Goal: Task Accomplishment & Management: Use online tool/utility

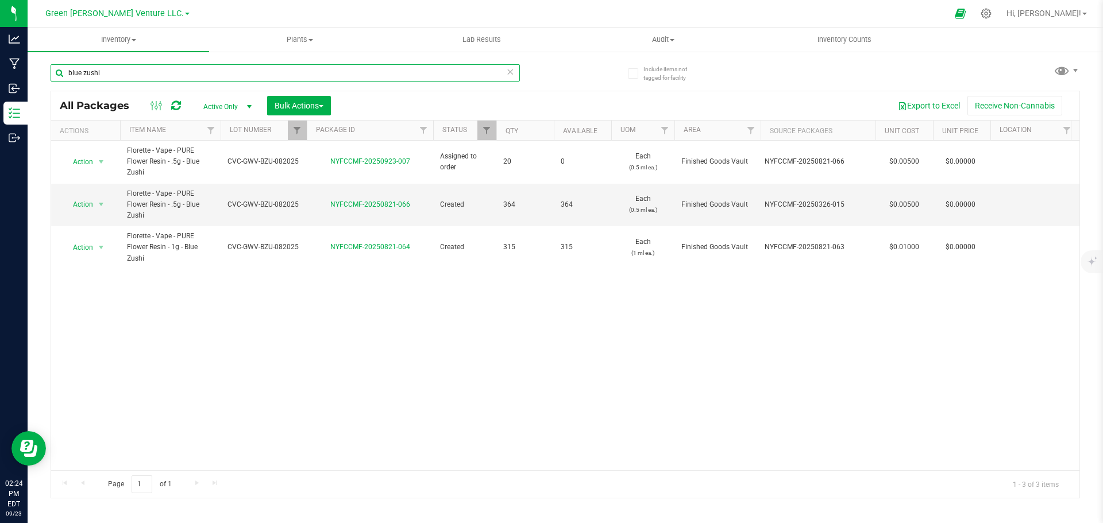
click at [119, 64] on input "blue zushi" at bounding box center [285, 72] width 469 height 17
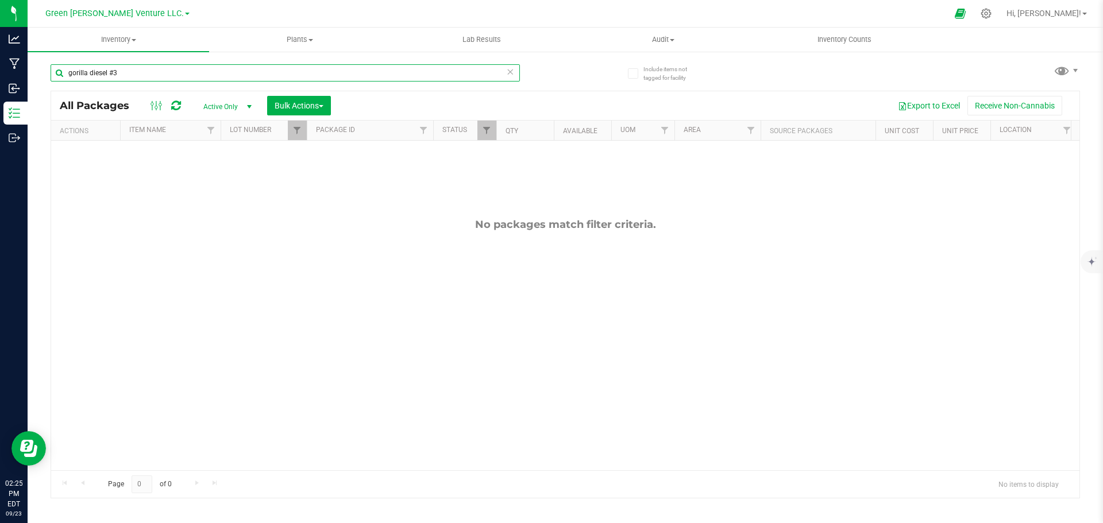
type input "gorilla diesel #3"
drag, startPoint x: 303, startPoint y: 135, endPoint x: 304, endPoint y: 146, distance: 10.9
click at [303, 135] on link "Filter" at bounding box center [297, 131] width 19 height 20
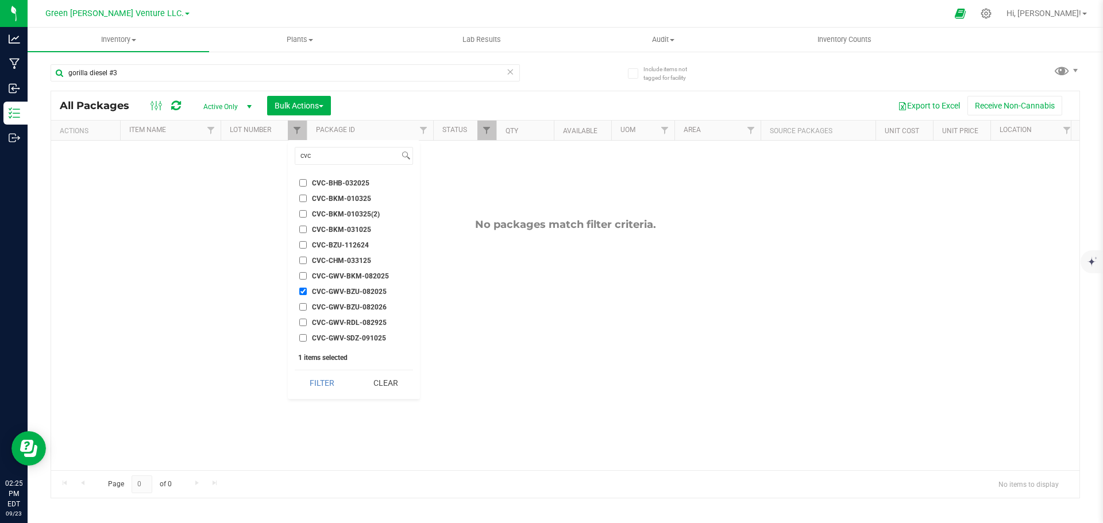
click at [302, 290] on input "CVC-GWV-BZU-082025" at bounding box center [302, 291] width 7 height 7
checkbox input "false"
drag, startPoint x: 324, startPoint y: 158, endPoint x: 271, endPoint y: 162, distance: 53.6
click at [279, 161] on body "Analytics Manufacturing Inbound Inventory Outbound 02:25 PM EDT [DATE] 09/23 Gr…" at bounding box center [551, 261] width 1103 height 523
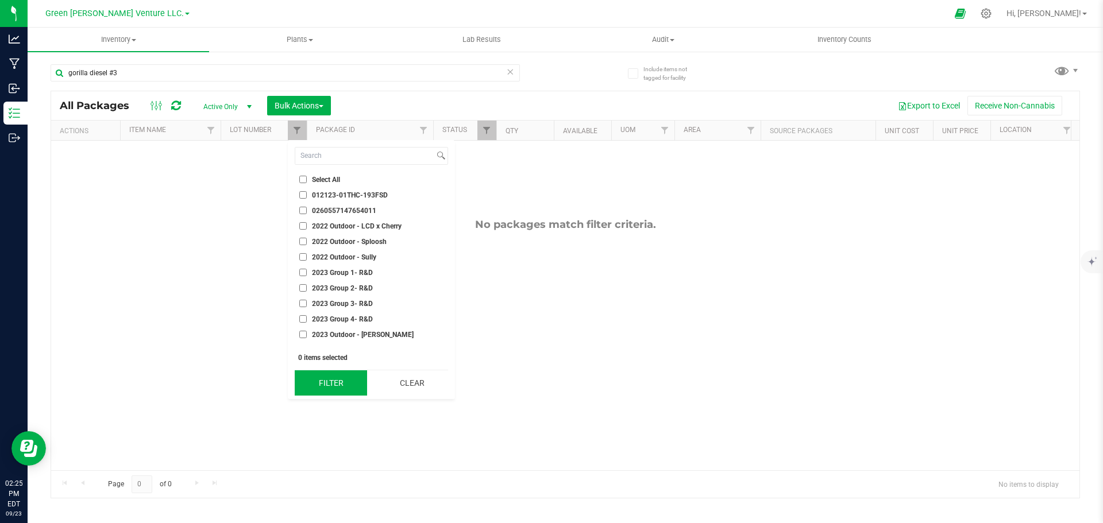
click at [334, 380] on button "Filter" at bounding box center [331, 383] width 72 height 25
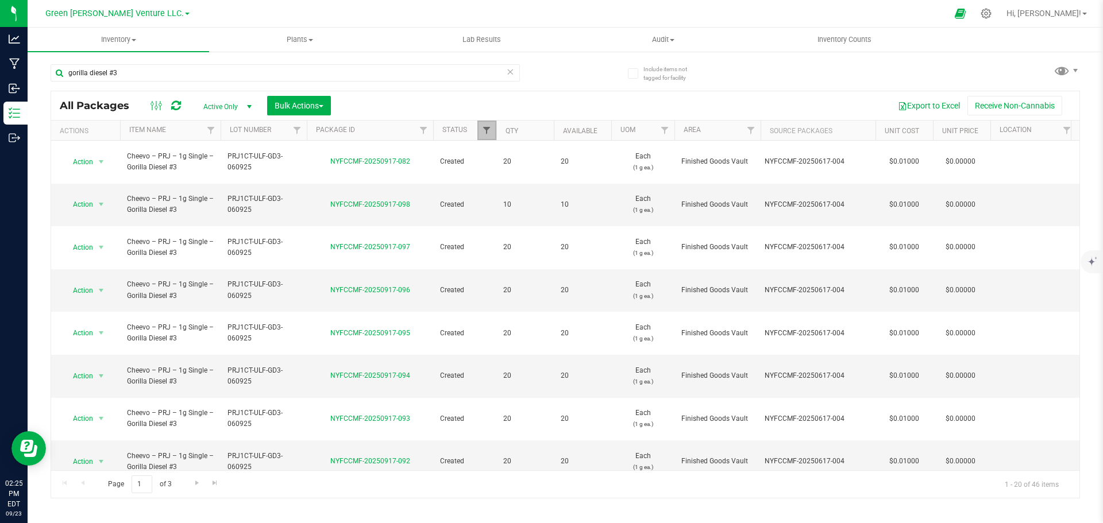
click at [490, 134] on span "Filter" at bounding box center [486, 130] width 9 height 9
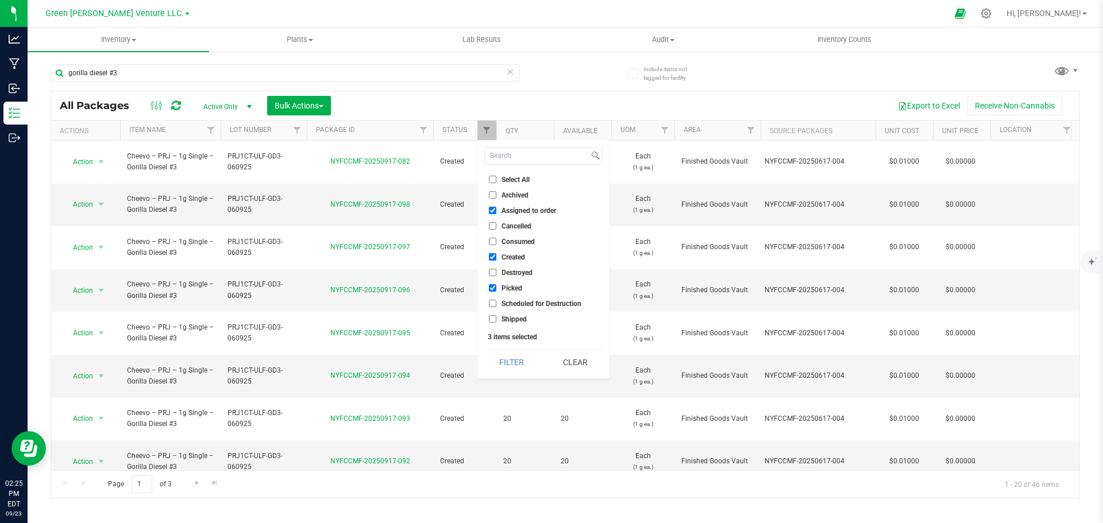
click at [492, 212] on input "Assigned to order" at bounding box center [492, 210] width 7 height 7
checkbox input "false"
click at [494, 288] on input "Picked" at bounding box center [492, 287] width 7 height 7
checkbox input "false"
click at [513, 359] on button "Filter" at bounding box center [511, 362] width 55 height 25
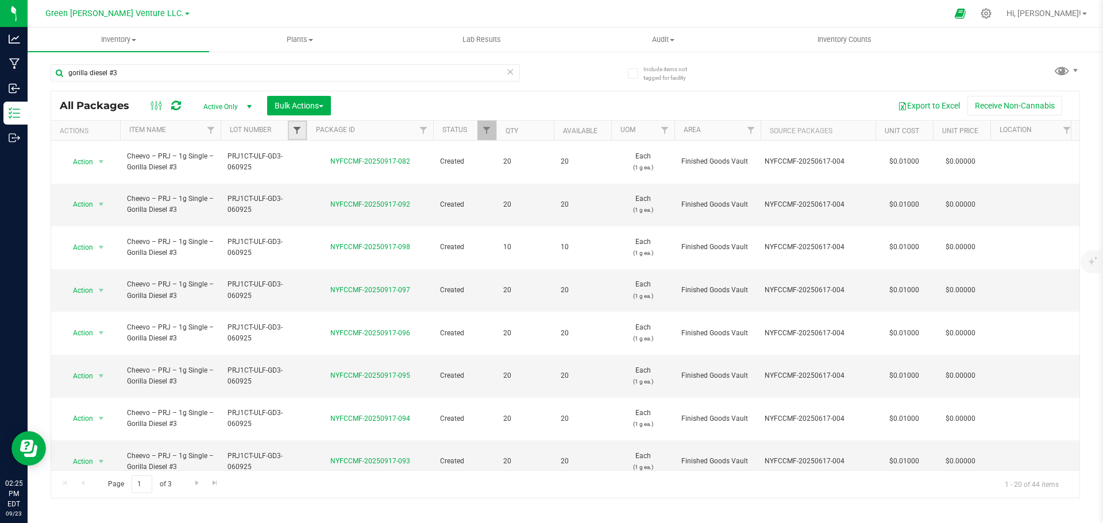
click at [295, 127] on span "Filter" at bounding box center [296, 130] width 9 height 9
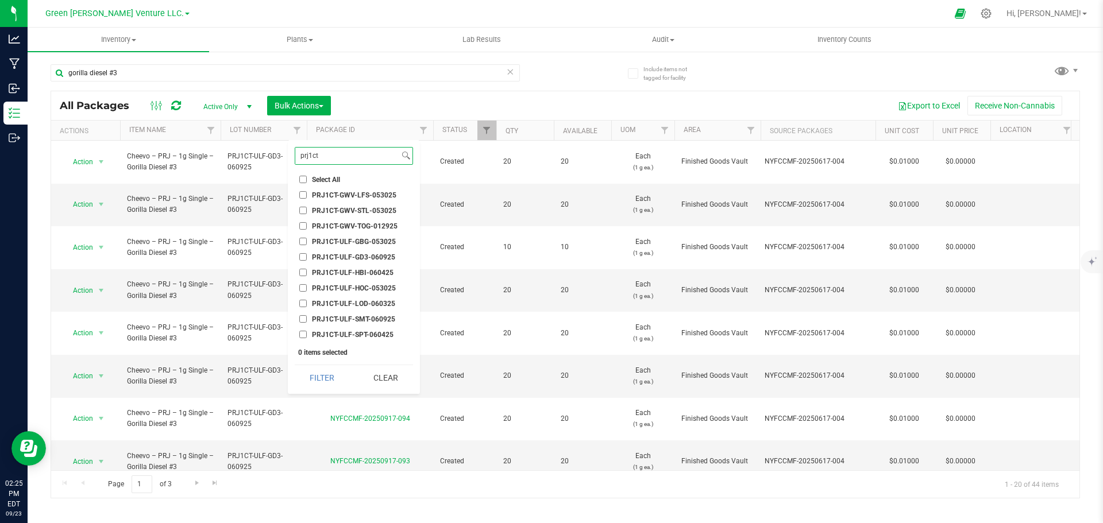
type input "prj1ct"
click at [303, 256] on input "PRJ1CT-ULF-GD3-060925" at bounding box center [302, 256] width 7 height 7
checkbox input "true"
click at [321, 375] on button "Filter" at bounding box center [322, 377] width 55 height 25
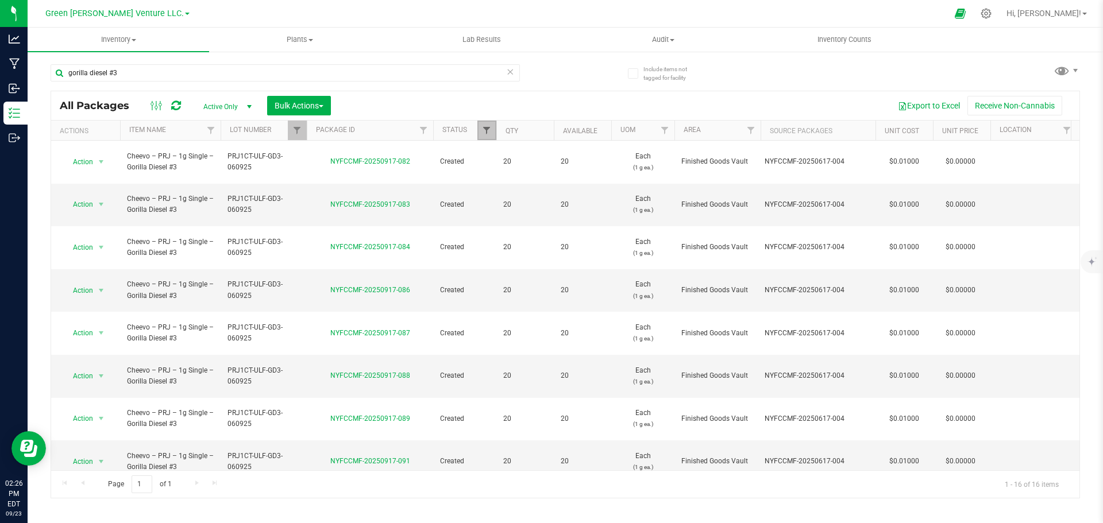
click at [490, 132] on span "Filter" at bounding box center [486, 130] width 9 height 9
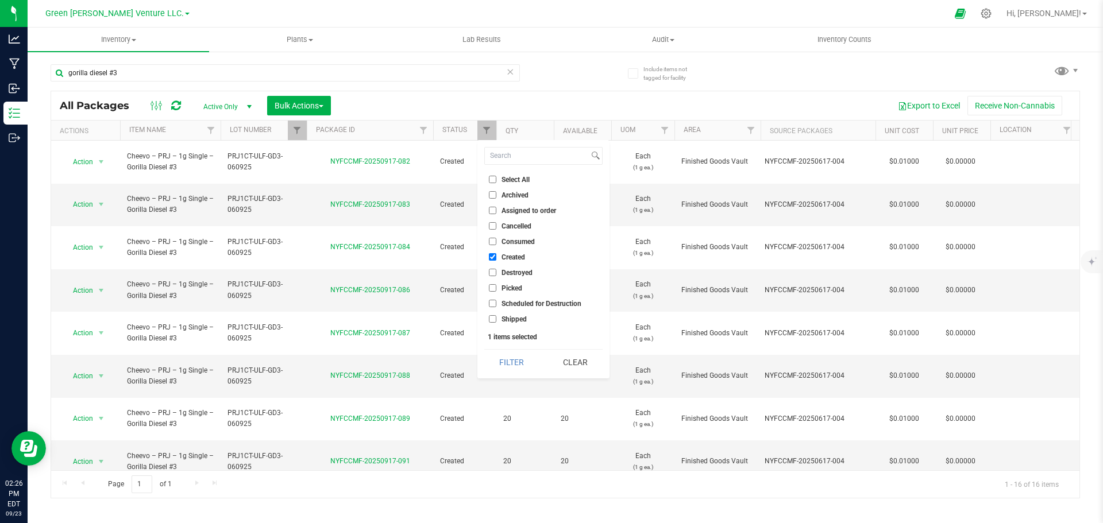
click at [492, 179] on input "Select All" at bounding box center [492, 179] width 7 height 7
checkbox input "true"
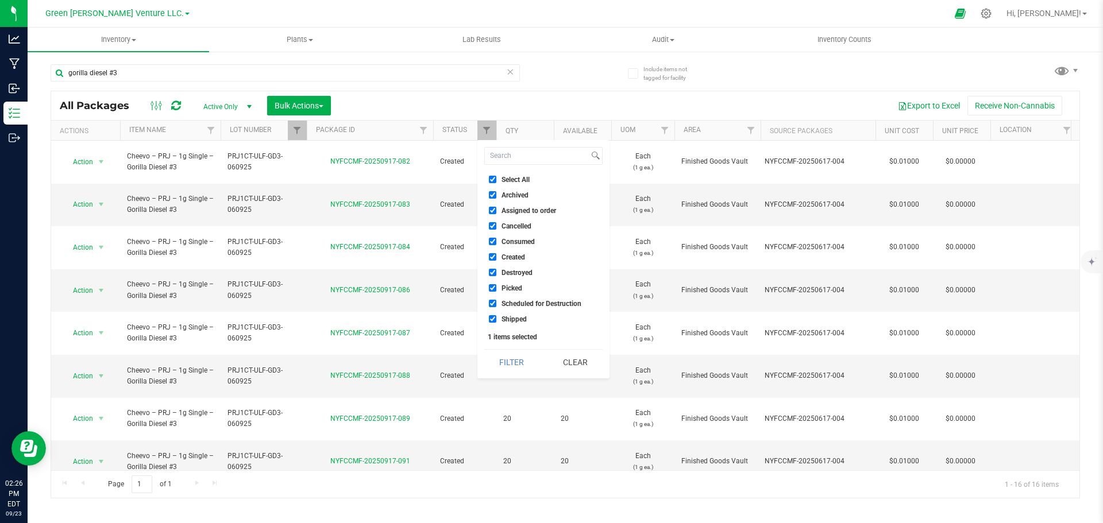
checkbox input "true"
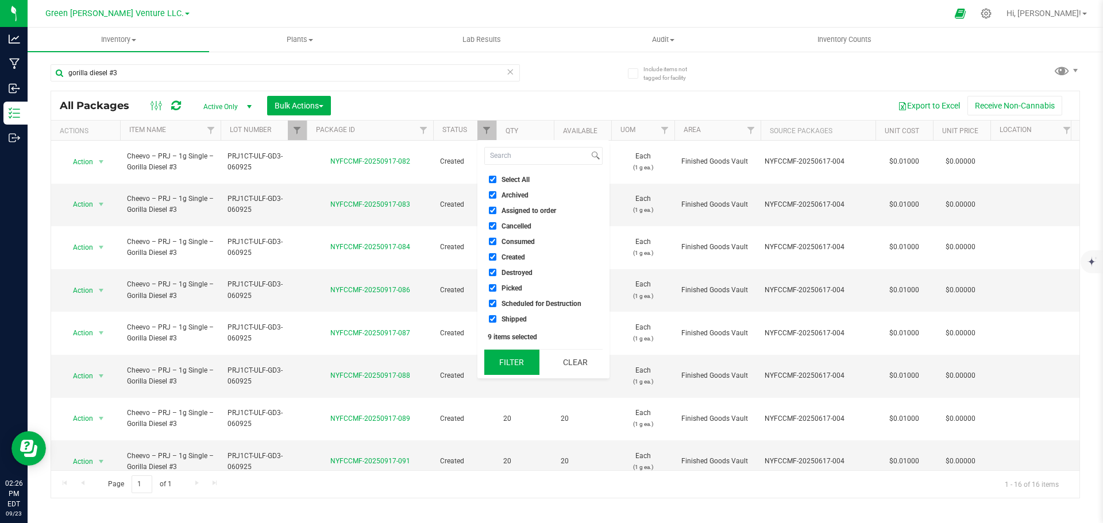
click at [510, 365] on button "Filter" at bounding box center [511, 362] width 55 height 25
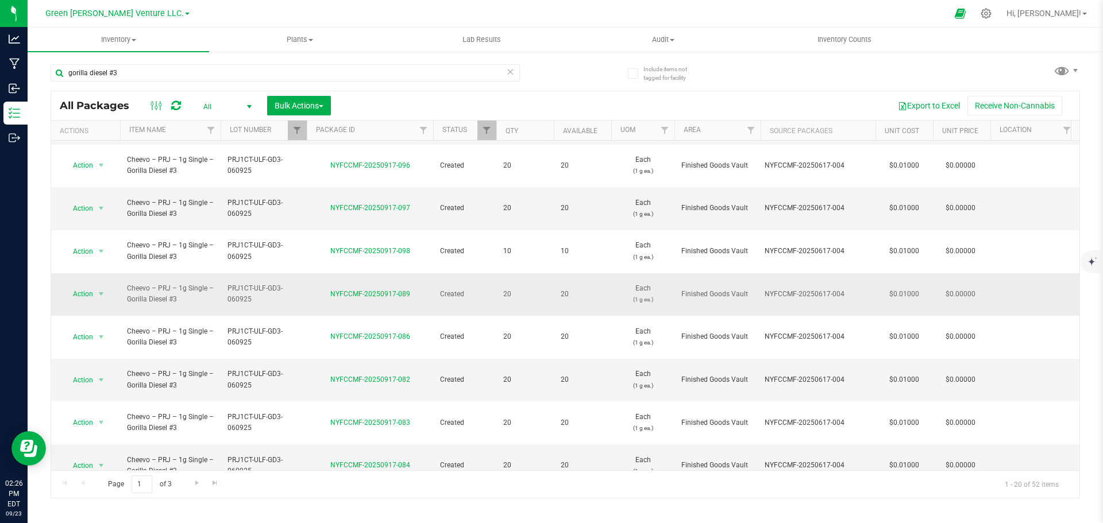
scroll to position [315, 0]
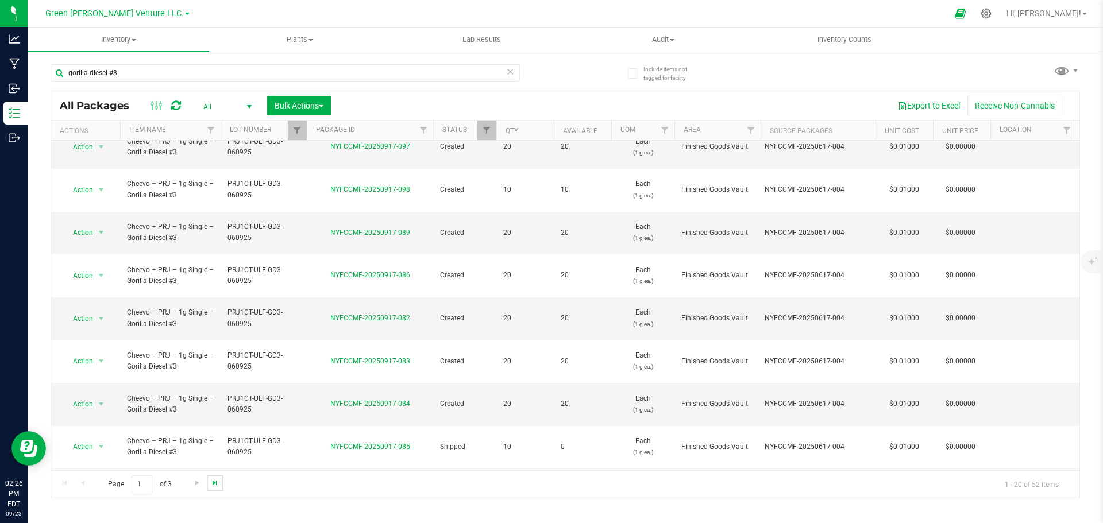
click at [214, 487] on span "Go to the last page" at bounding box center [214, 483] width 9 height 9
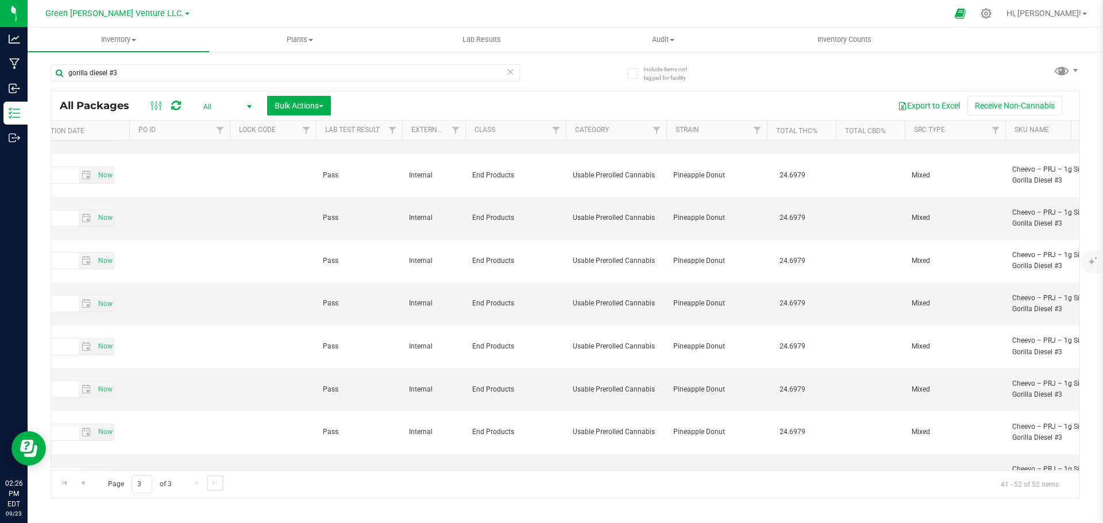
scroll to position [83, 1900]
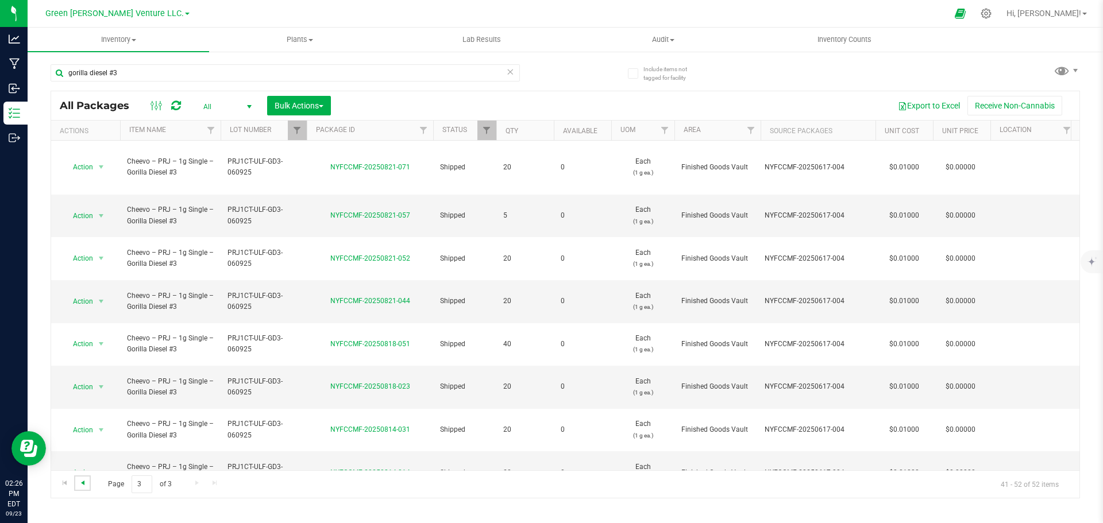
click at [79, 486] on span "Go to the previous page" at bounding box center [82, 483] width 9 height 9
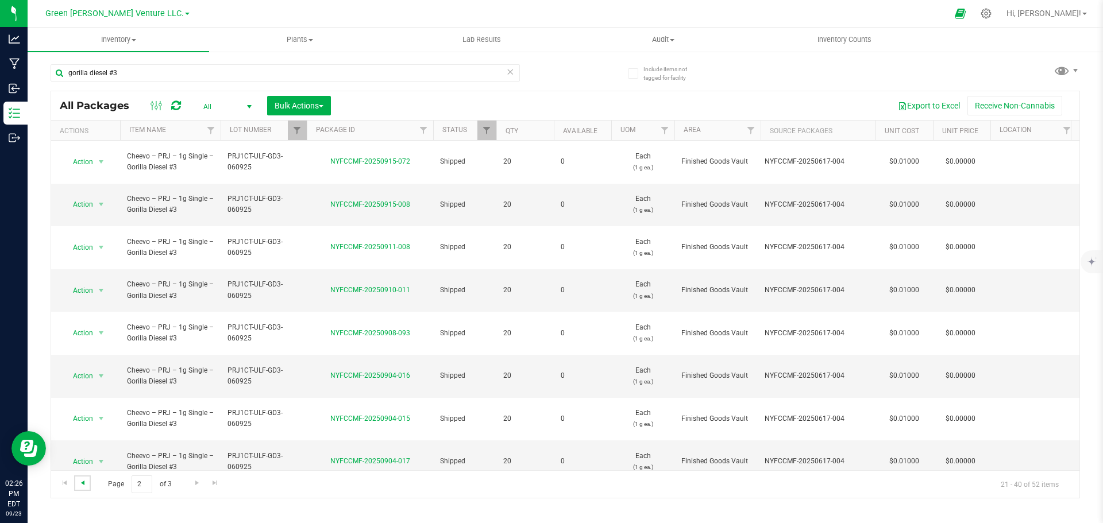
click at [83, 484] on span "Go to the previous page" at bounding box center [82, 483] width 9 height 9
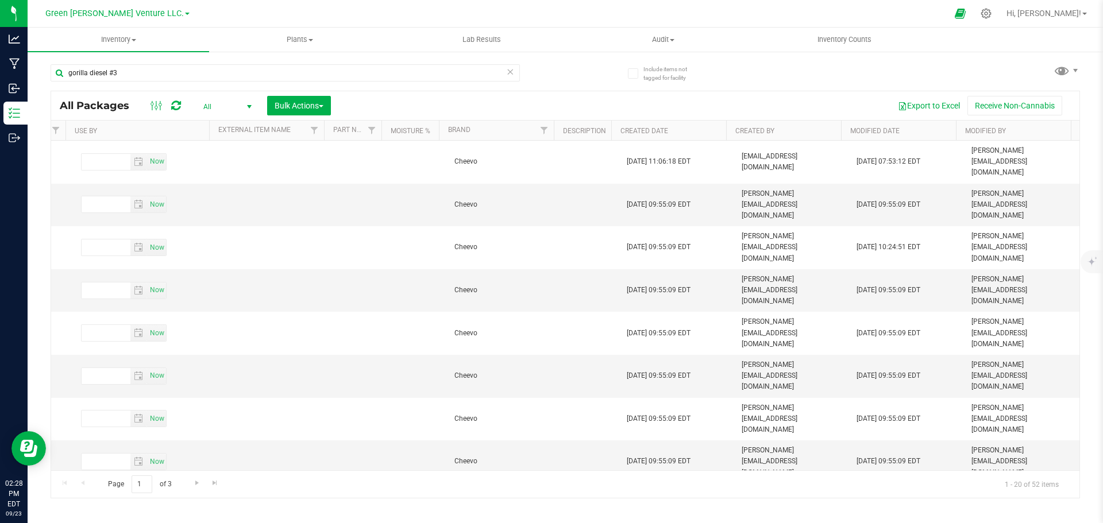
click at [596, 506] on div "Inventory All packages All inventory Waste log Create inventory Plants All plan…" at bounding box center [566, 276] width 1076 height 496
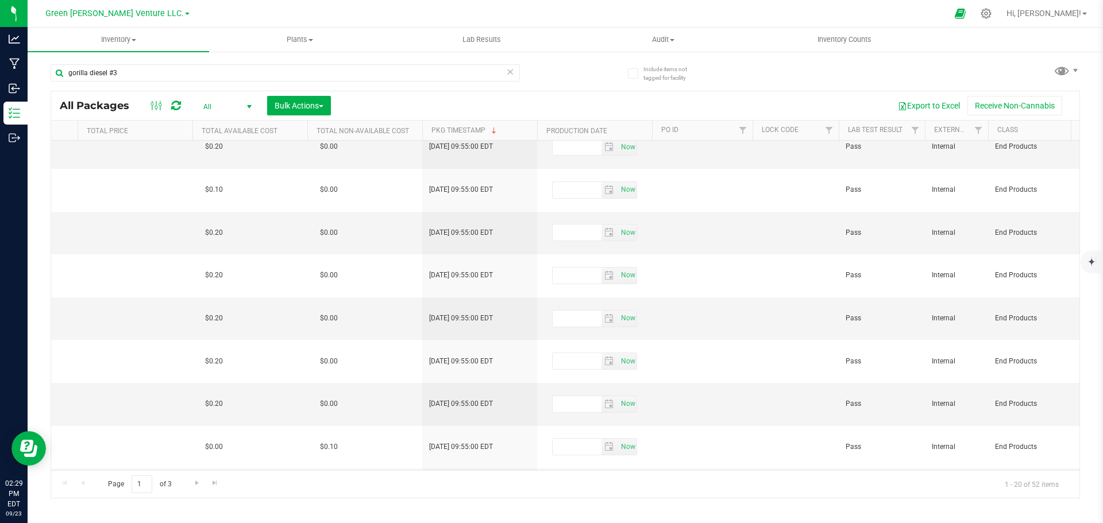
scroll to position [0, 942]
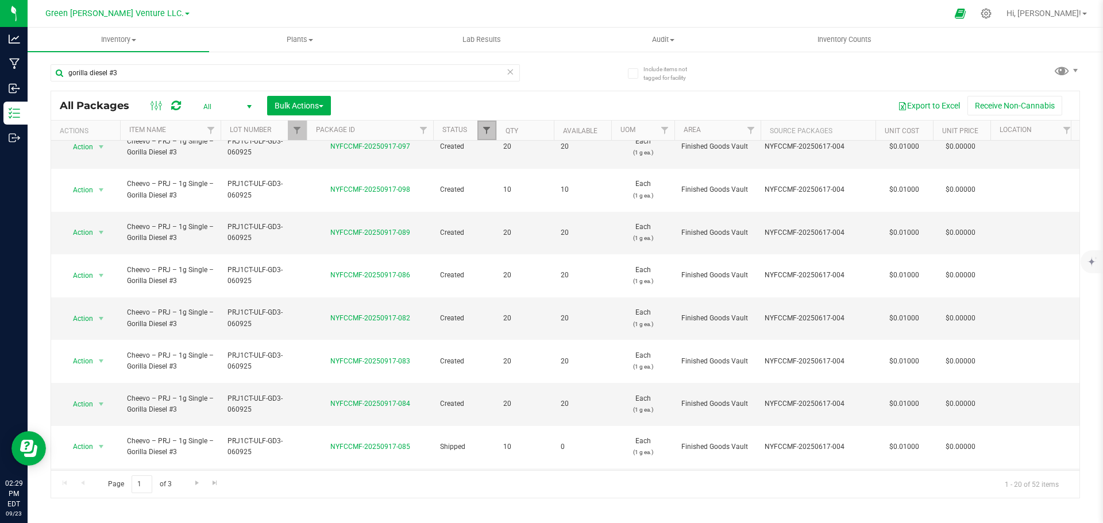
click at [487, 133] on span "Filter" at bounding box center [486, 130] width 9 height 9
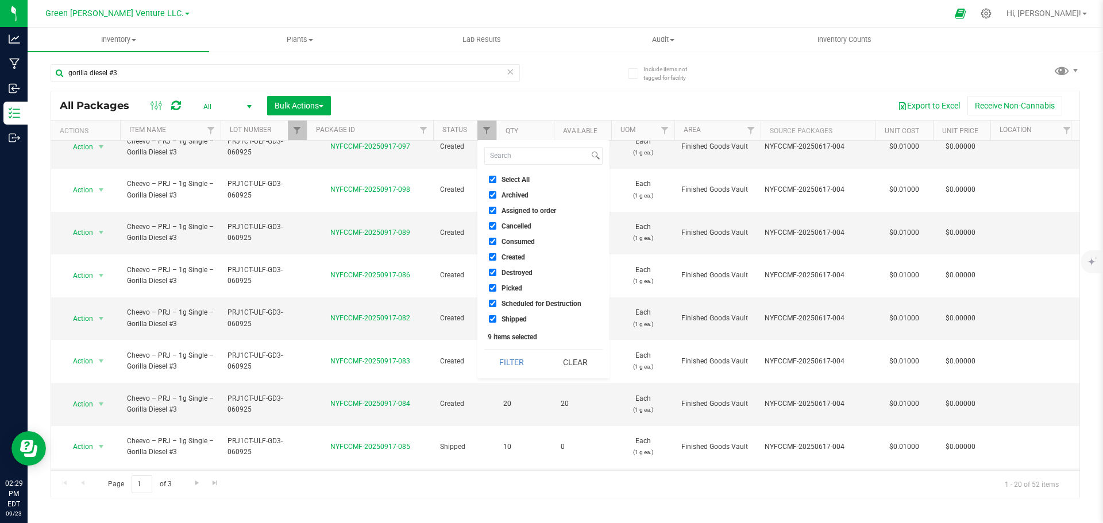
click at [494, 179] on input "Select All" at bounding box center [492, 179] width 7 height 7
checkbox input "false"
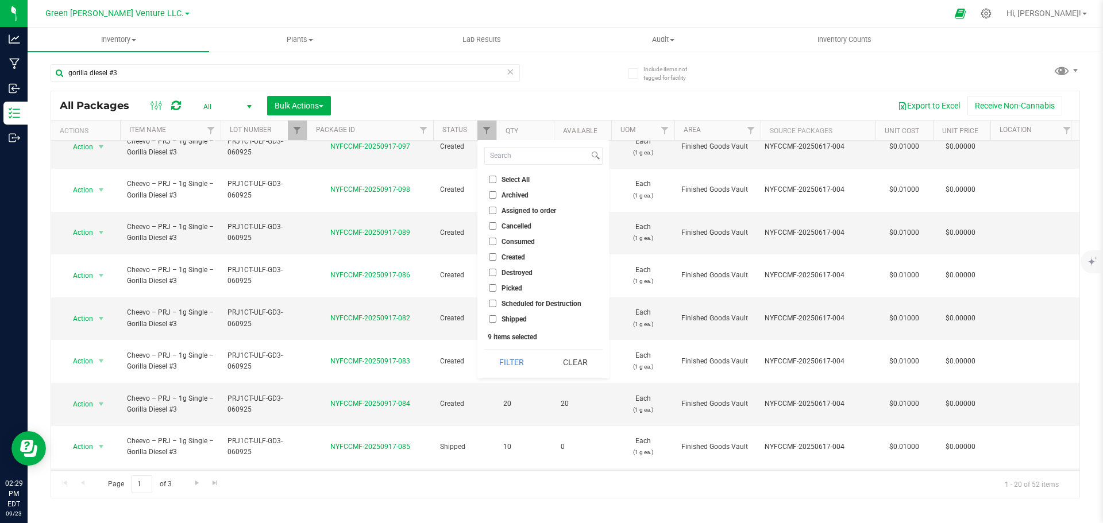
checkbox input "false"
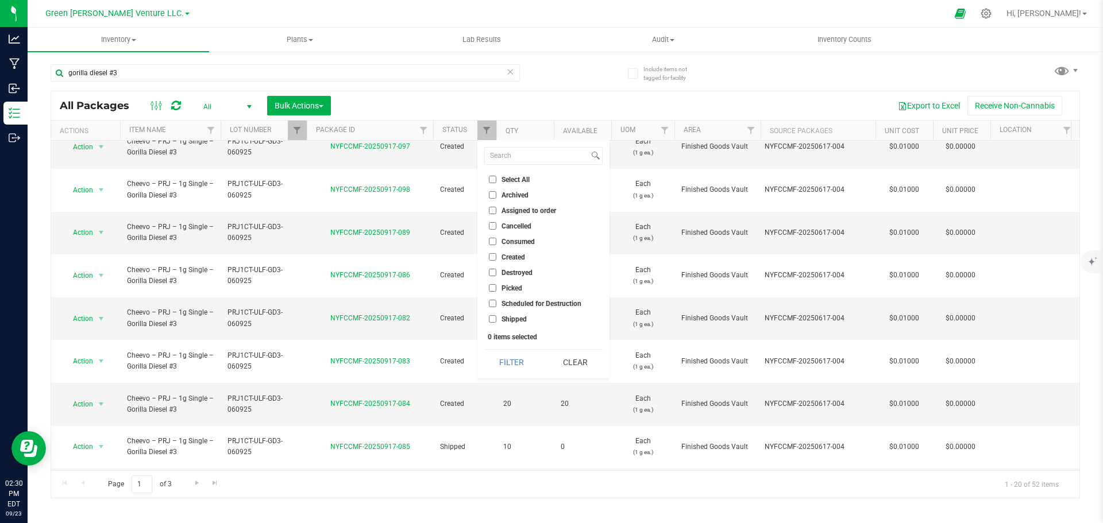
click at [495, 316] on input "Shipped" at bounding box center [492, 318] width 7 height 7
checkbox input "true"
click at [525, 364] on button "Filter" at bounding box center [511, 362] width 55 height 25
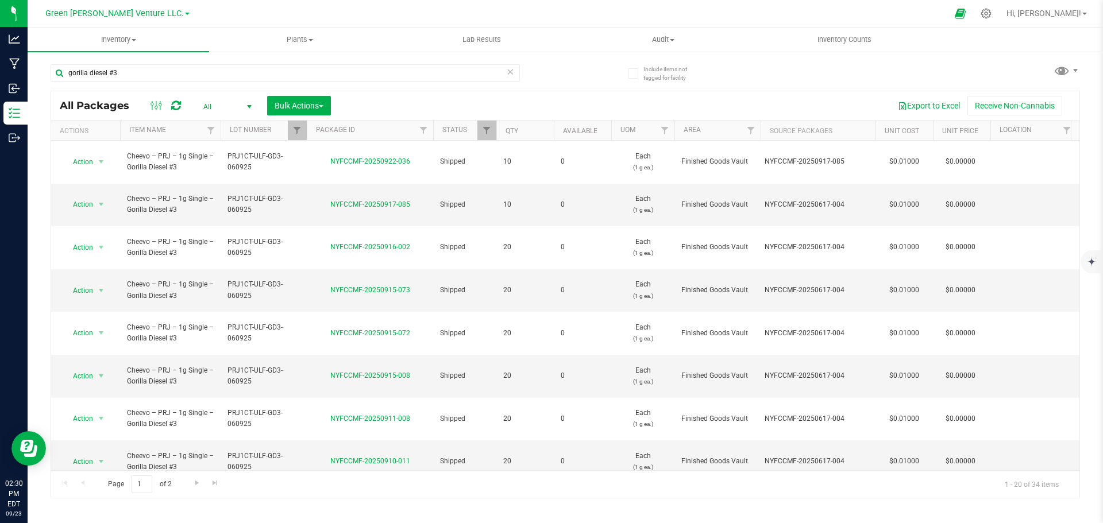
click at [91, 486] on div "Page 1 of 2 1 - 20 of 34 items" at bounding box center [565, 485] width 1029 height 28
click at [490, 133] on span "Filter" at bounding box center [486, 130] width 9 height 9
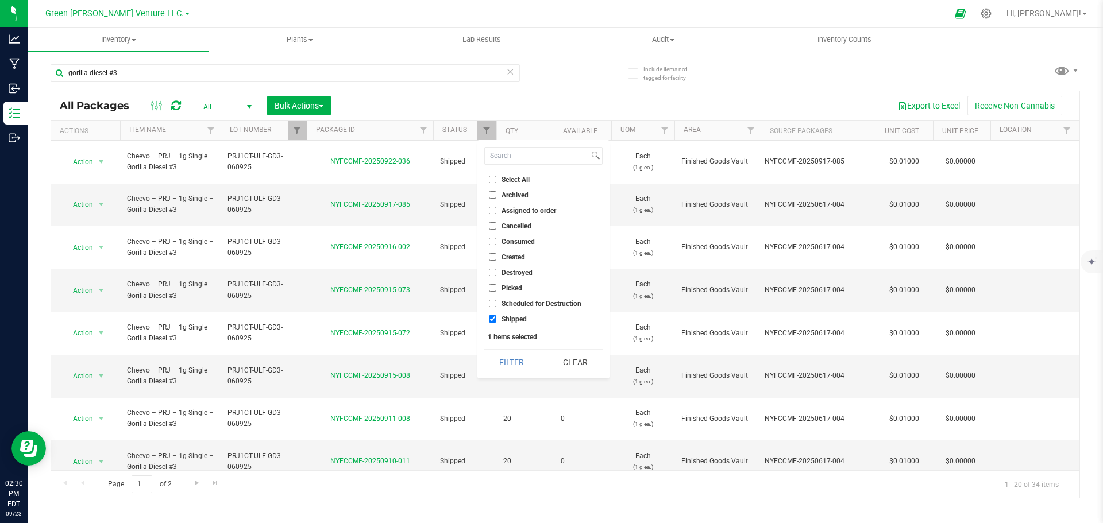
click at [491, 255] on input "Created" at bounding box center [492, 256] width 7 height 7
checkbox input "true"
click at [510, 365] on button "Filter" at bounding box center [511, 362] width 55 height 25
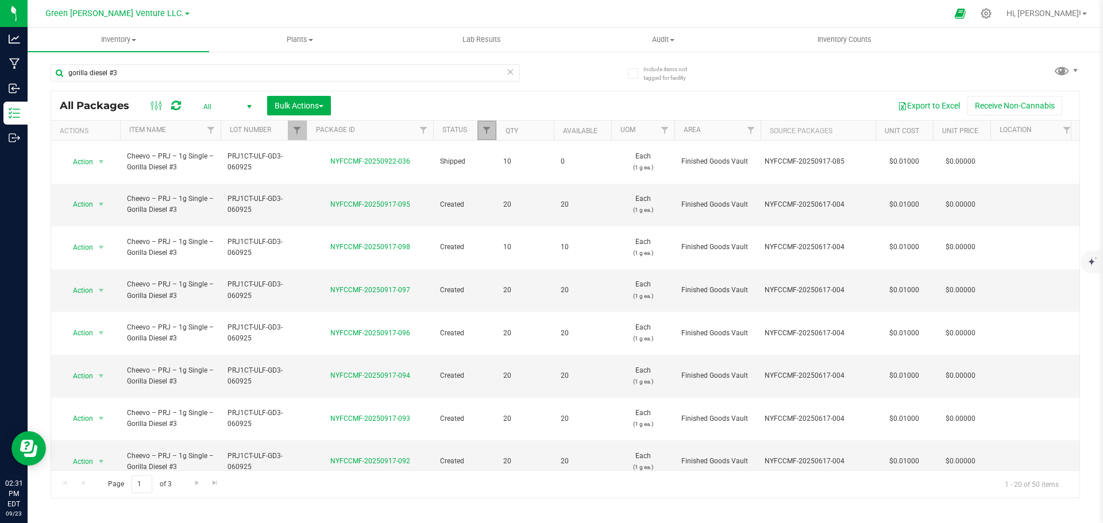
click at [490, 136] on link "Filter" at bounding box center [487, 131] width 19 height 20
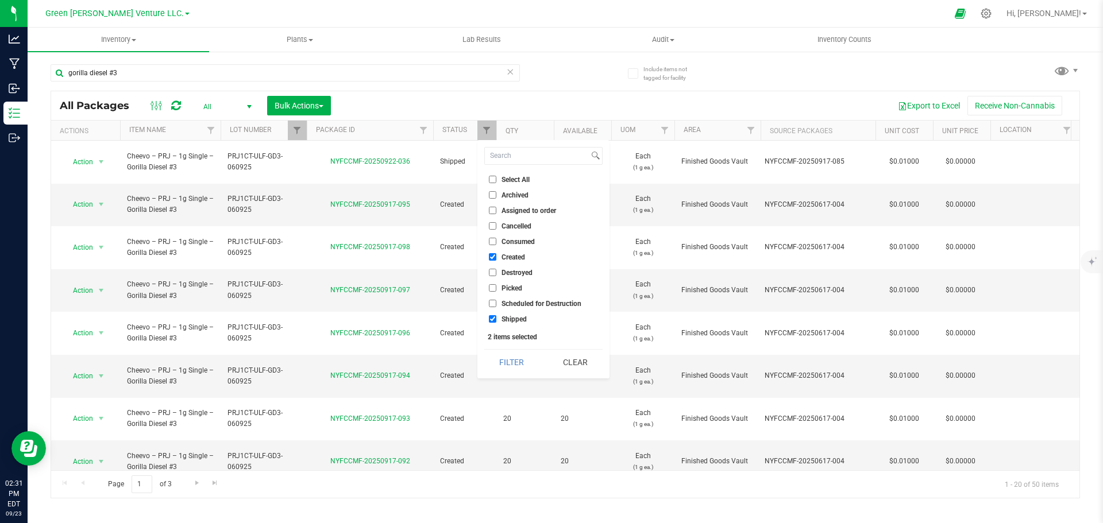
click at [492, 319] on input "Shipped" at bounding box center [492, 318] width 7 height 7
checkbox input "false"
click at [523, 362] on button "Filter" at bounding box center [511, 362] width 55 height 25
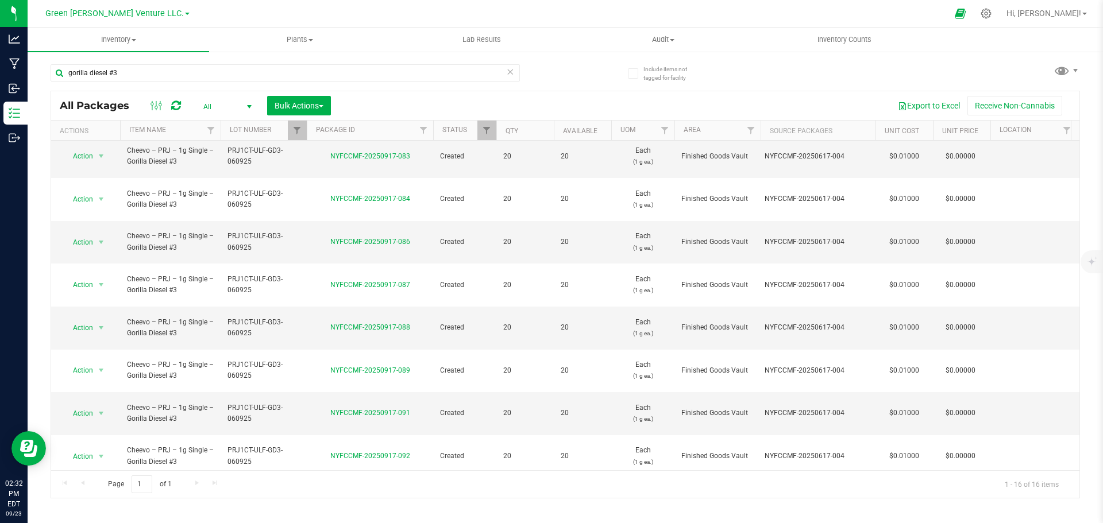
scroll to position [188, 0]
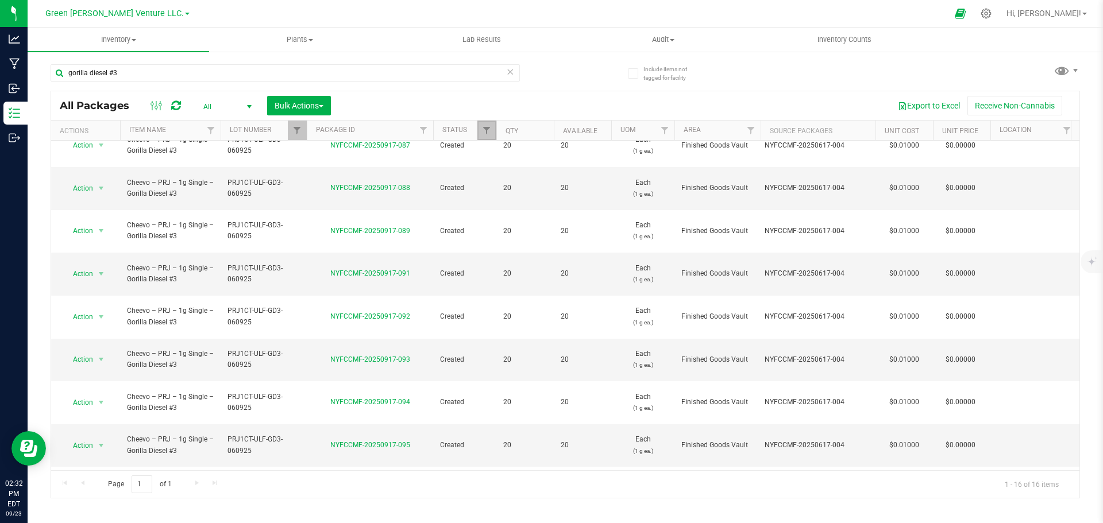
click at [487, 137] on link "Filter" at bounding box center [487, 131] width 19 height 20
click at [545, 95] on div "All Packages All Active Only Lab Samples Locked All Bulk Actions Add to manufac…" at bounding box center [565, 105] width 1029 height 29
click at [491, 133] on span "Filter" at bounding box center [486, 130] width 9 height 9
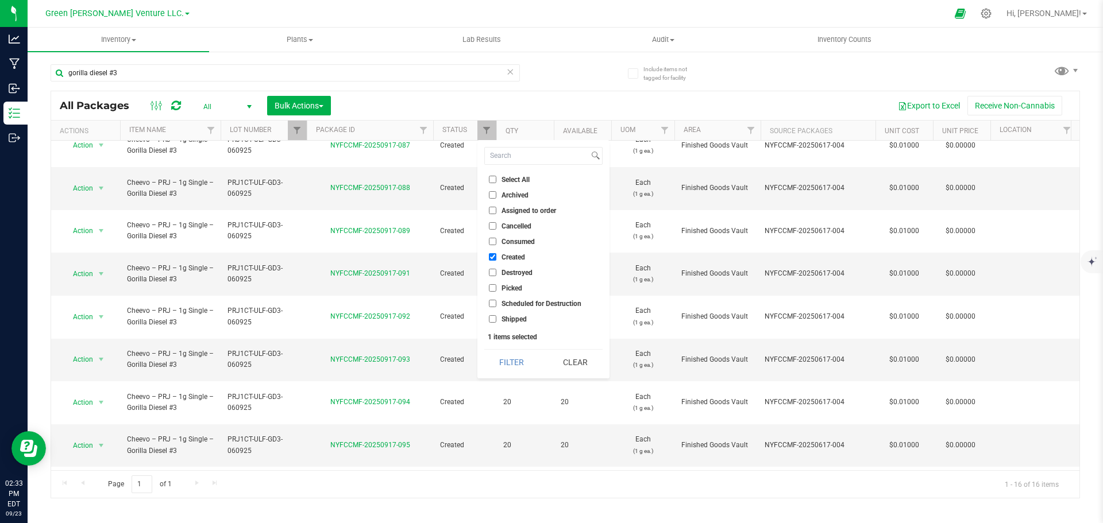
click at [580, 54] on div "gorilla diesel #3 All Packages All Active Only Lab Samples Locked All Bulk Acti…" at bounding box center [566, 275] width 1030 height 445
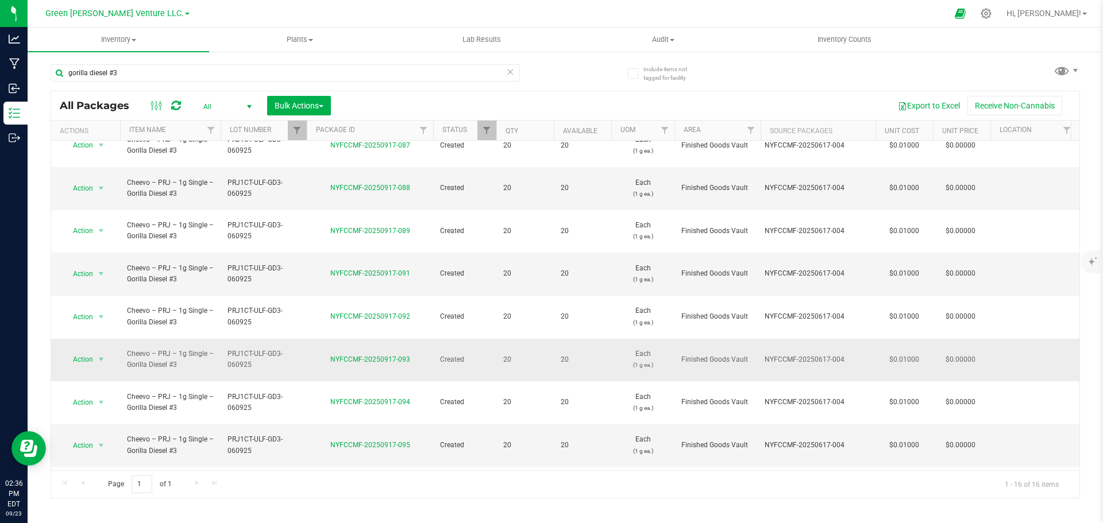
scroll to position [0, 0]
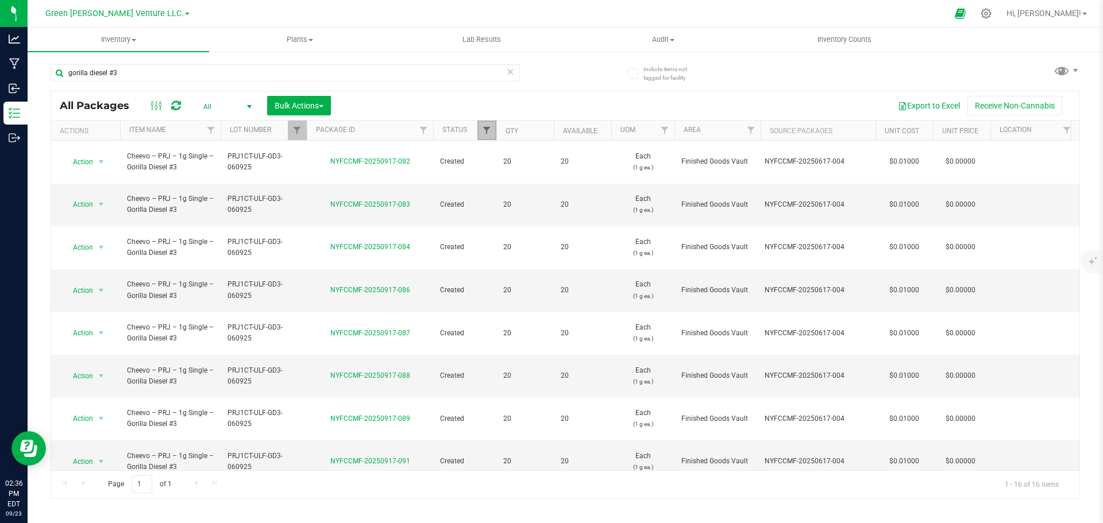
click at [485, 129] on span "Filter" at bounding box center [486, 130] width 9 height 9
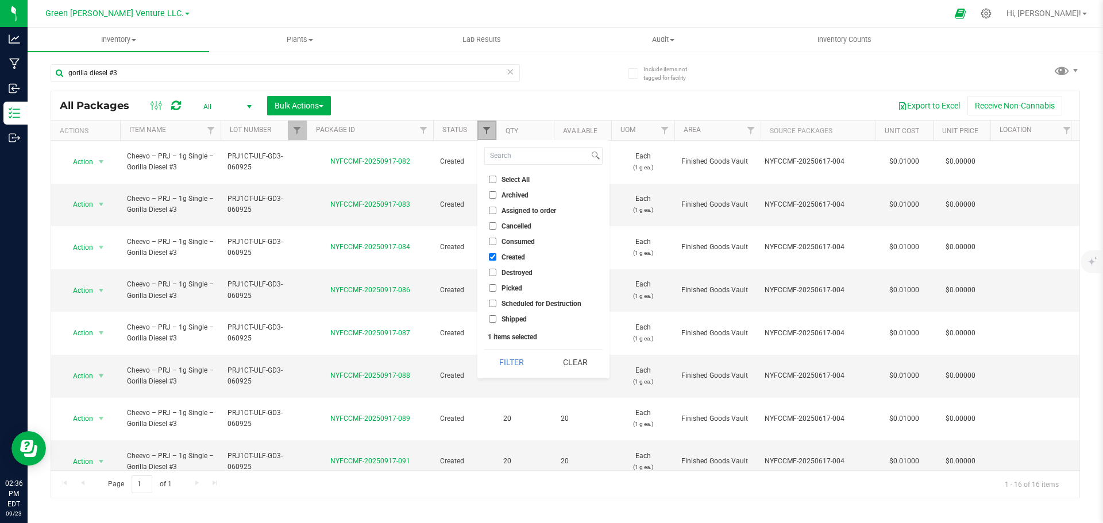
click at [485, 129] on span "Filter" at bounding box center [486, 130] width 9 height 9
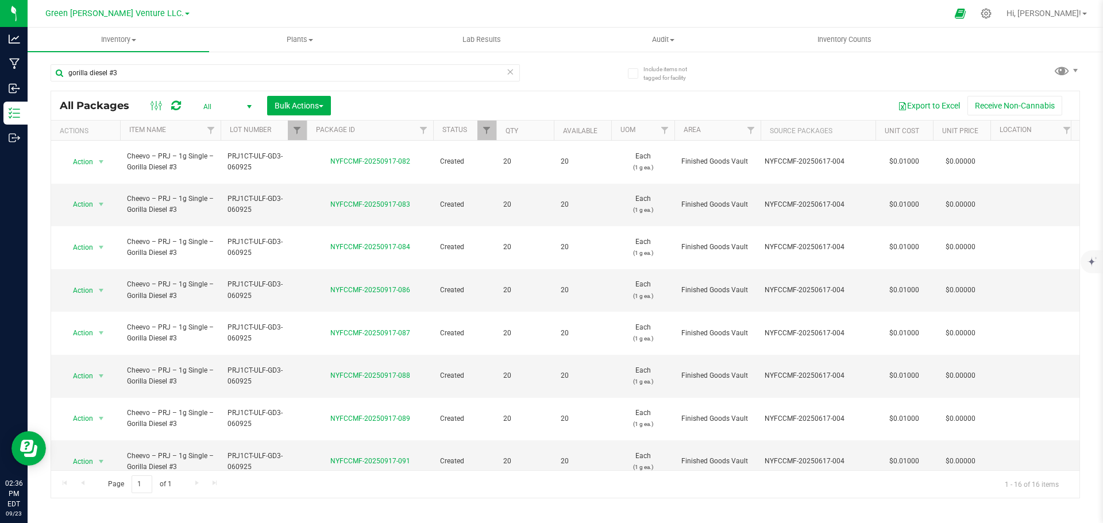
click at [499, 99] on div "Export to Excel Receive Non-Cannabis" at bounding box center [705, 106] width 731 height 20
click at [298, 129] on span "Filter" at bounding box center [296, 130] width 9 height 9
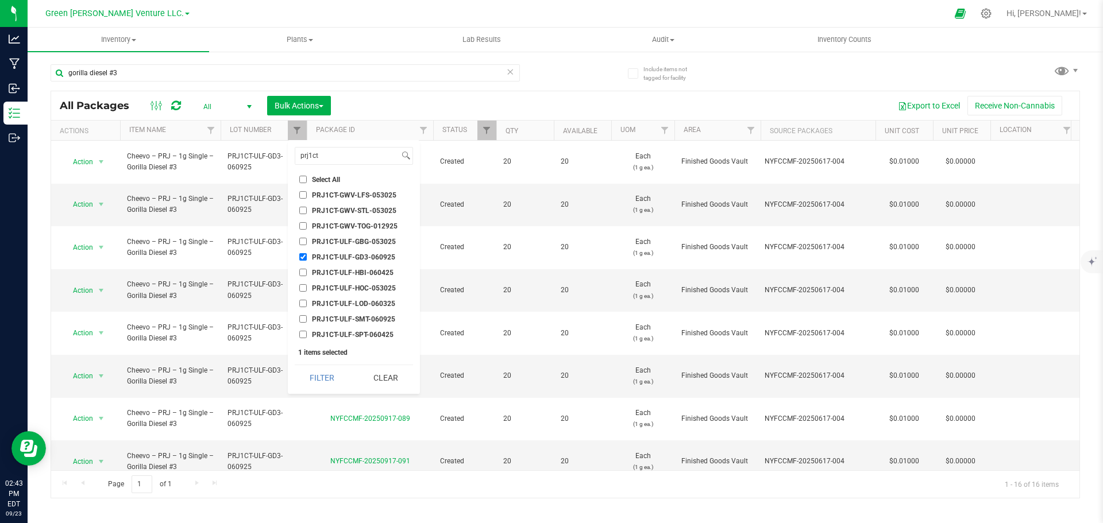
click at [411, 102] on div "Export to Excel Receive Non-Cannabis" at bounding box center [705, 106] width 731 height 20
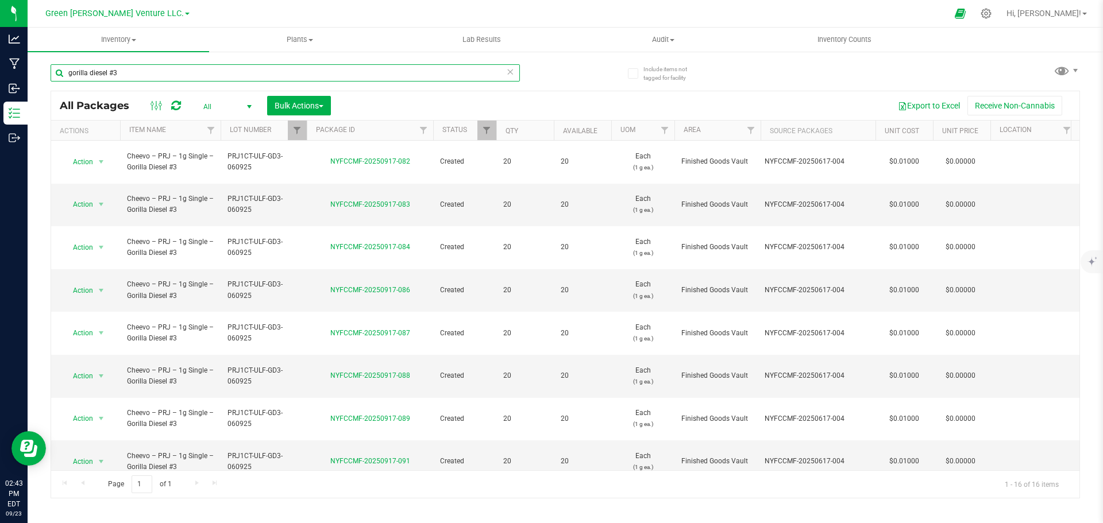
click at [126, 71] on input "gorilla diesel #3" at bounding box center [285, 72] width 469 height 17
drag, startPoint x: 120, startPoint y: 70, endPoint x: 64, endPoint y: 73, distance: 55.8
click at [64, 73] on input "gorilla diesel #3" at bounding box center [285, 72] width 469 height 17
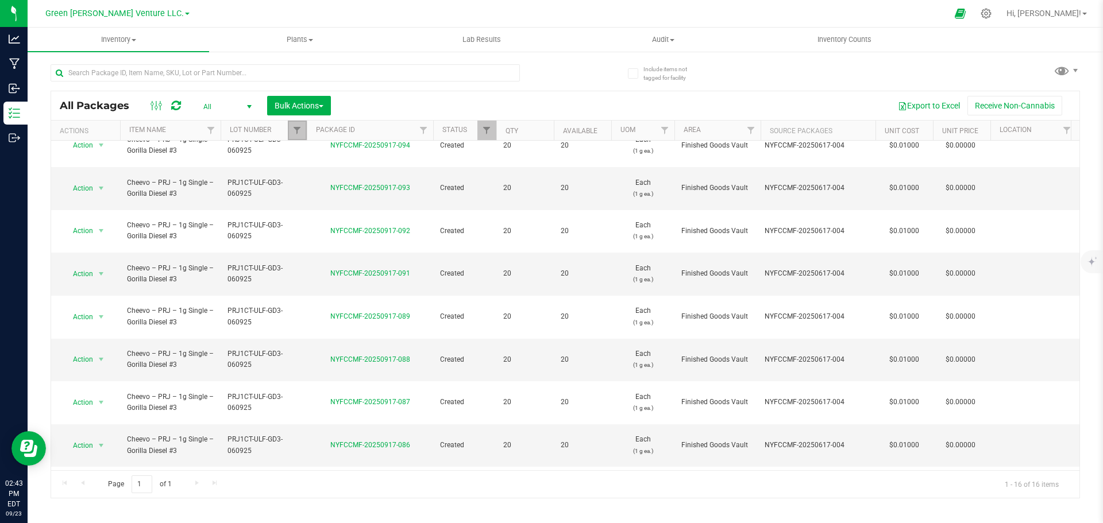
click at [301, 137] on link "Filter" at bounding box center [297, 131] width 19 height 20
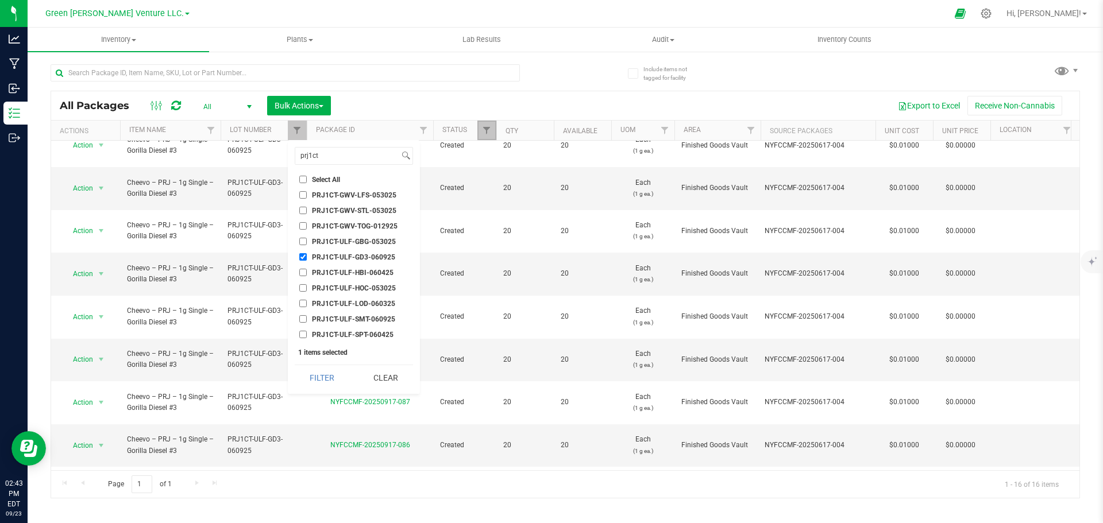
click at [492, 134] on link "Filter" at bounding box center [487, 131] width 19 height 20
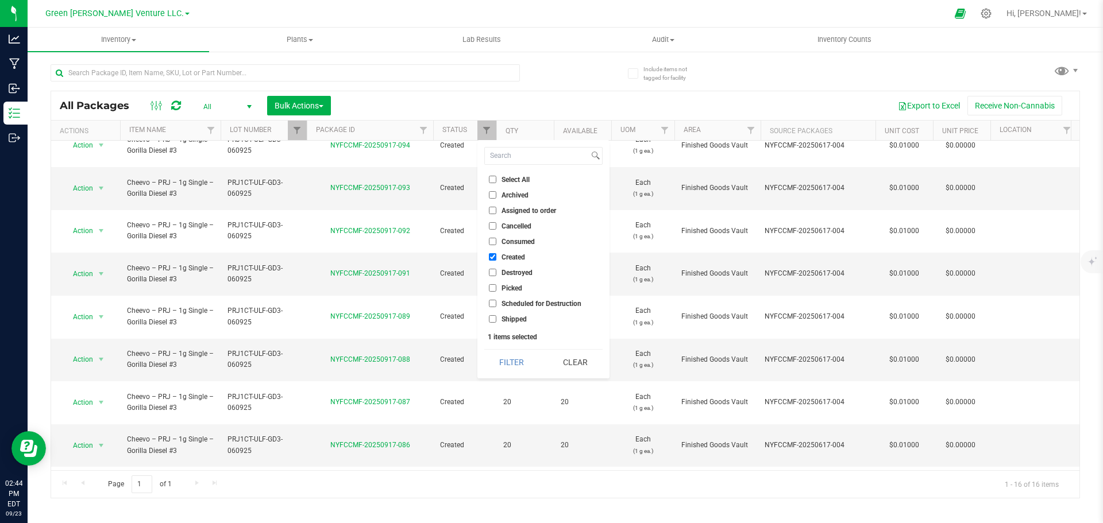
click at [544, 87] on div at bounding box center [308, 72] width 515 height 37
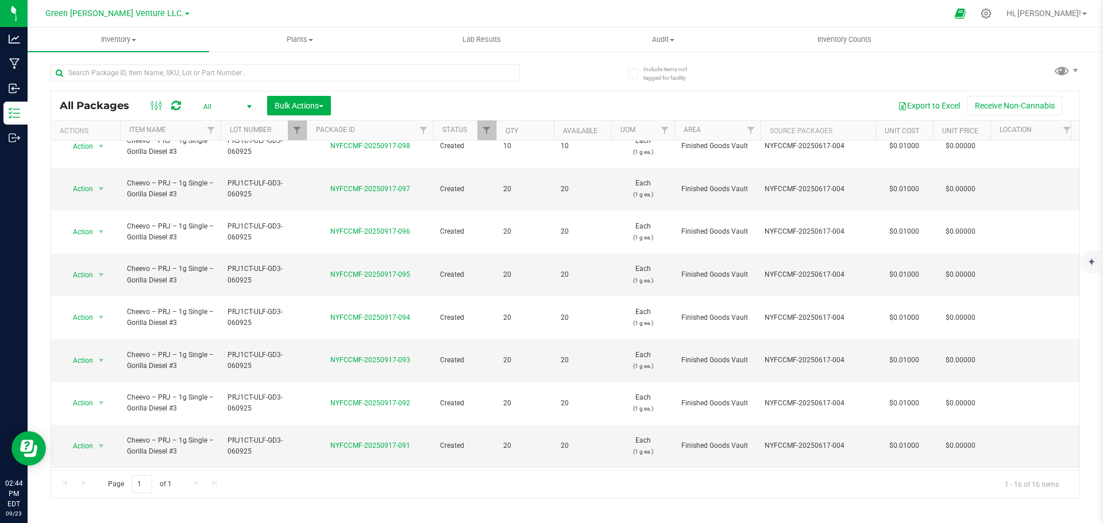
scroll to position [0, 0]
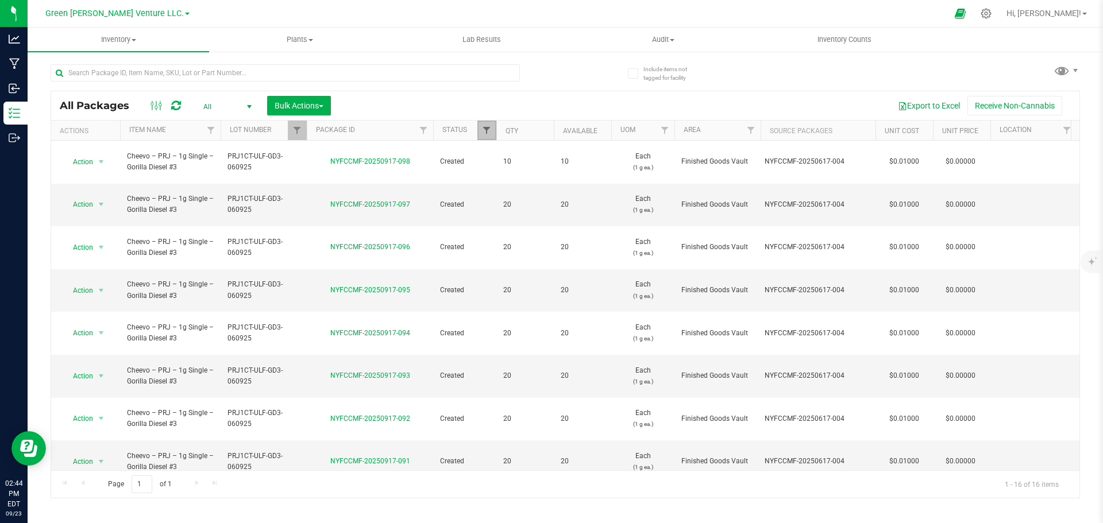
click at [485, 134] on span "Filter" at bounding box center [486, 130] width 9 height 9
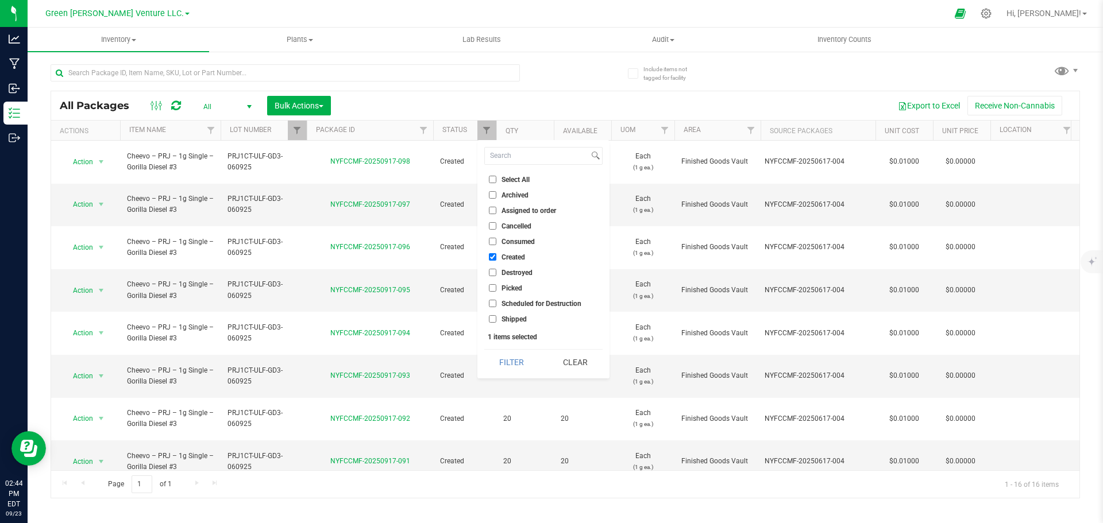
click at [573, 79] on div "All Packages All Active Only Lab Samples Locked All Bulk Actions Add to manufac…" at bounding box center [566, 275] width 1030 height 445
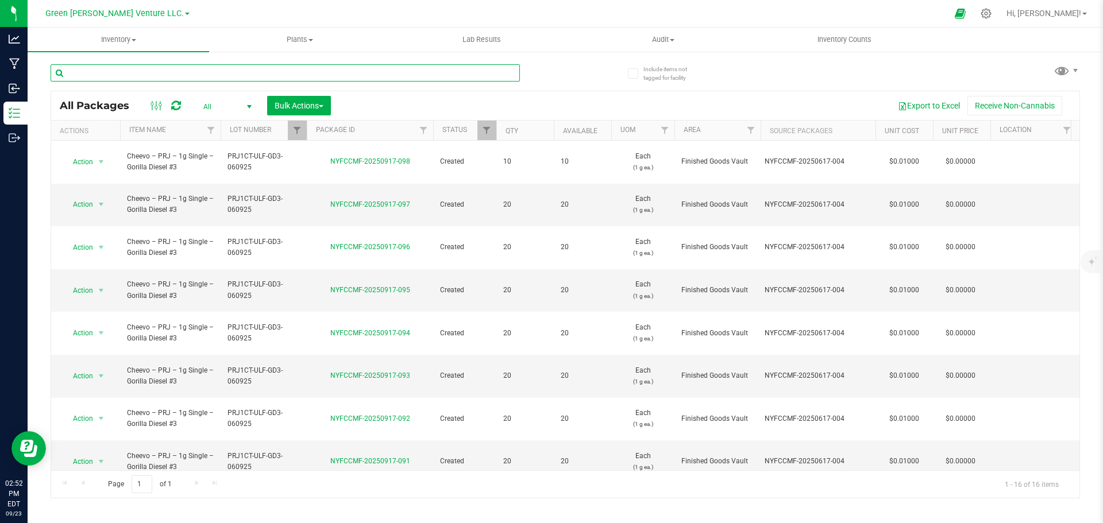
click at [317, 72] on input "text" at bounding box center [285, 72] width 469 height 17
type input "NYFCCMF-20250918-043"
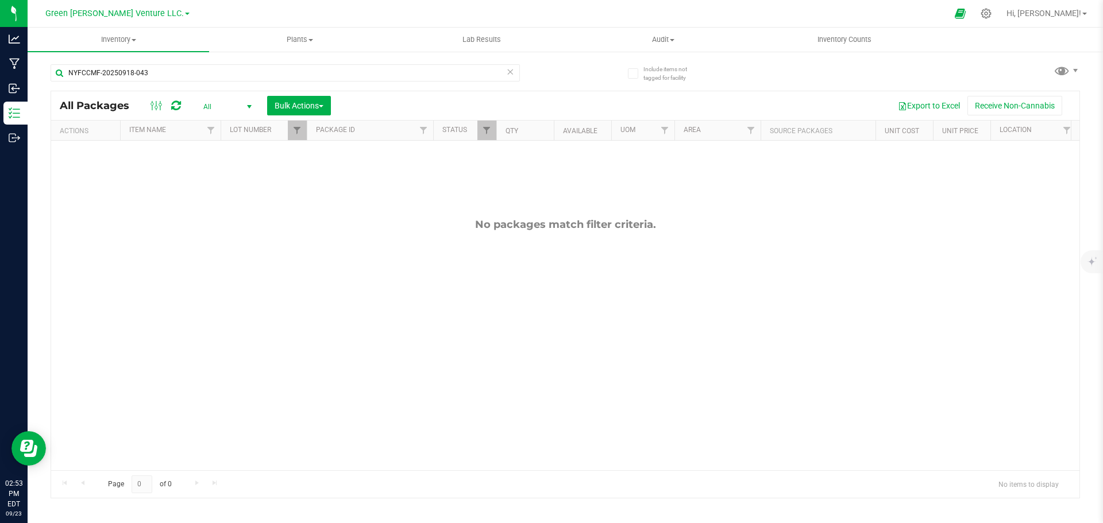
click at [233, 111] on span "All" at bounding box center [225, 107] width 63 height 16
click at [489, 127] on span "Filter" at bounding box center [486, 130] width 9 height 9
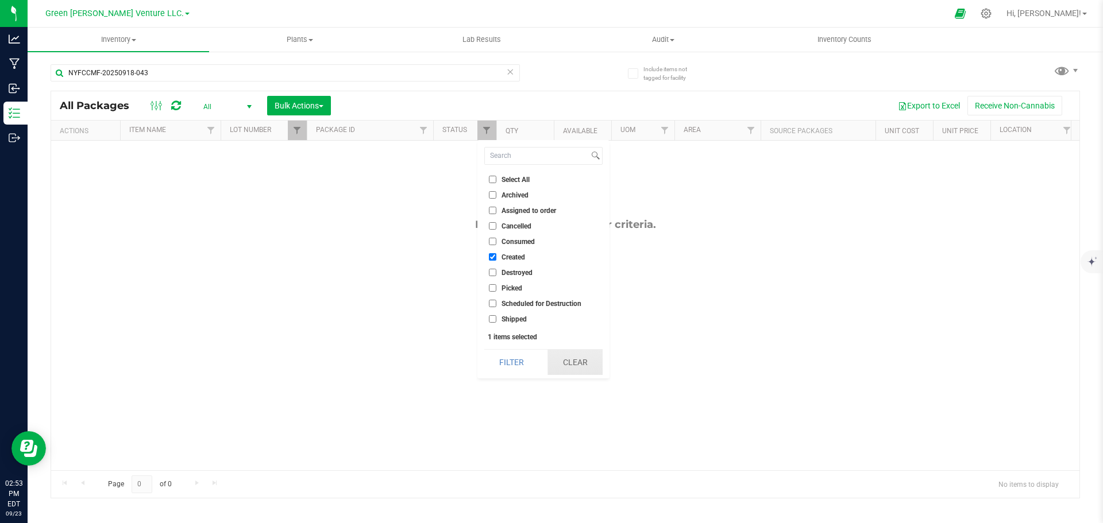
click at [577, 364] on button "Clear" at bounding box center [575, 362] width 55 height 25
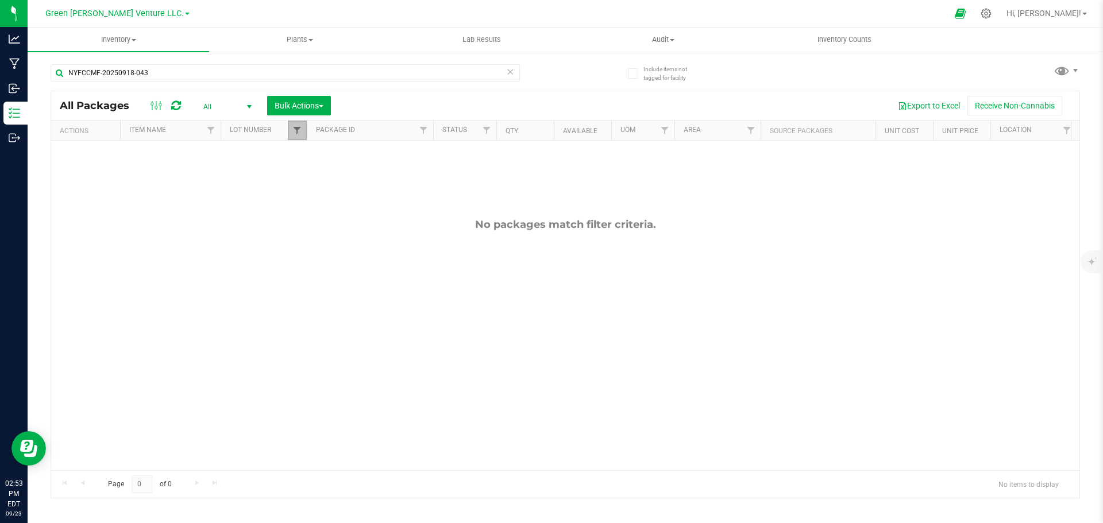
click at [295, 134] on span "Filter" at bounding box center [296, 130] width 9 height 9
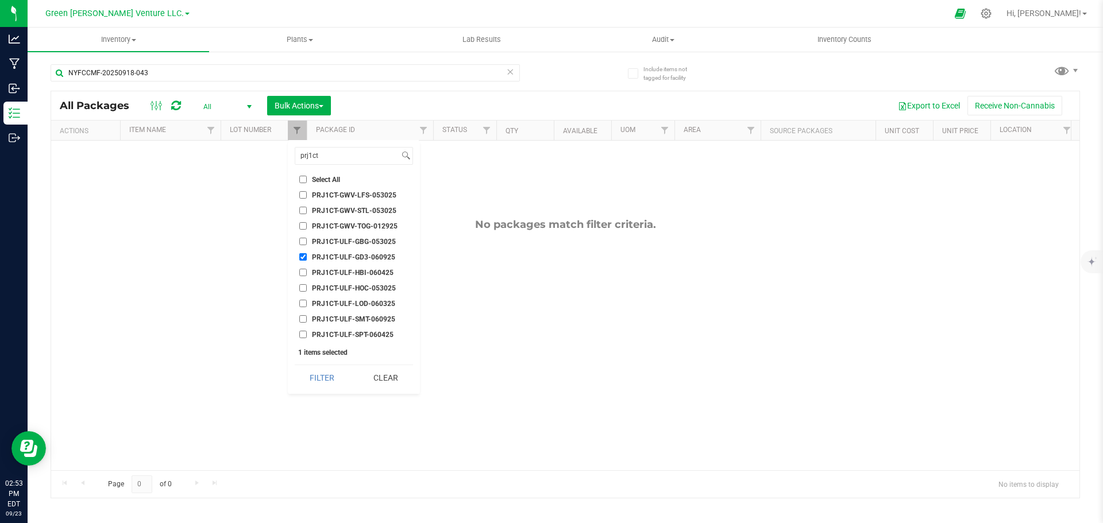
click at [386, 370] on button "Clear" at bounding box center [385, 377] width 55 height 25
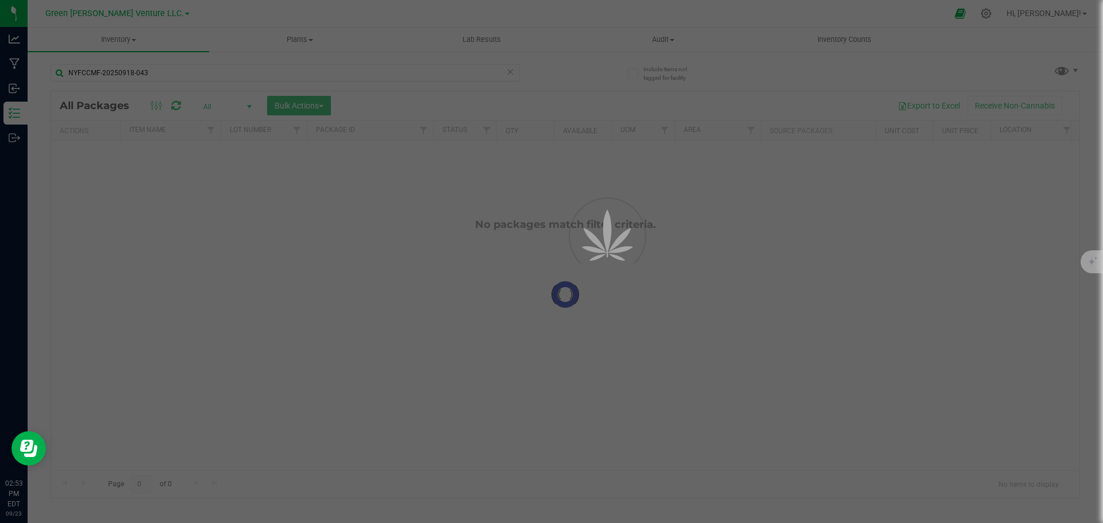
click at [529, 234] on div at bounding box center [565, 294] width 1029 height 407
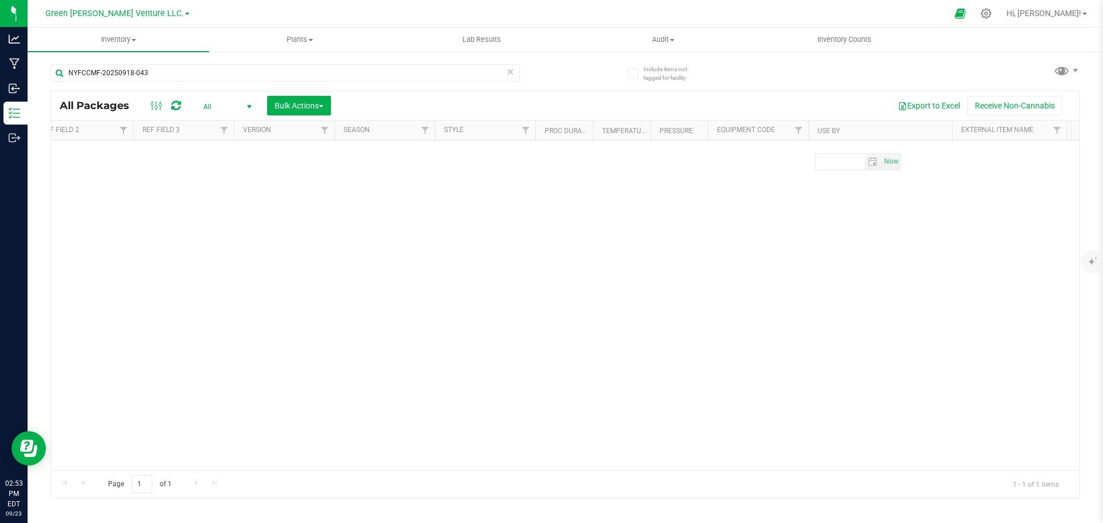
scroll to position [0, 4629]
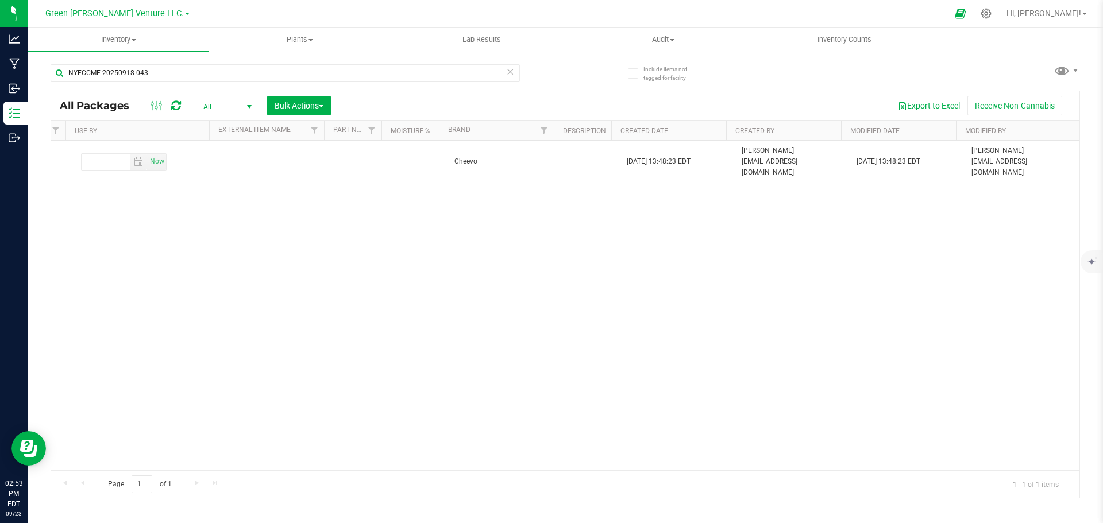
drag, startPoint x: 438, startPoint y: 209, endPoint x: 846, endPoint y: 215, distance: 408.0
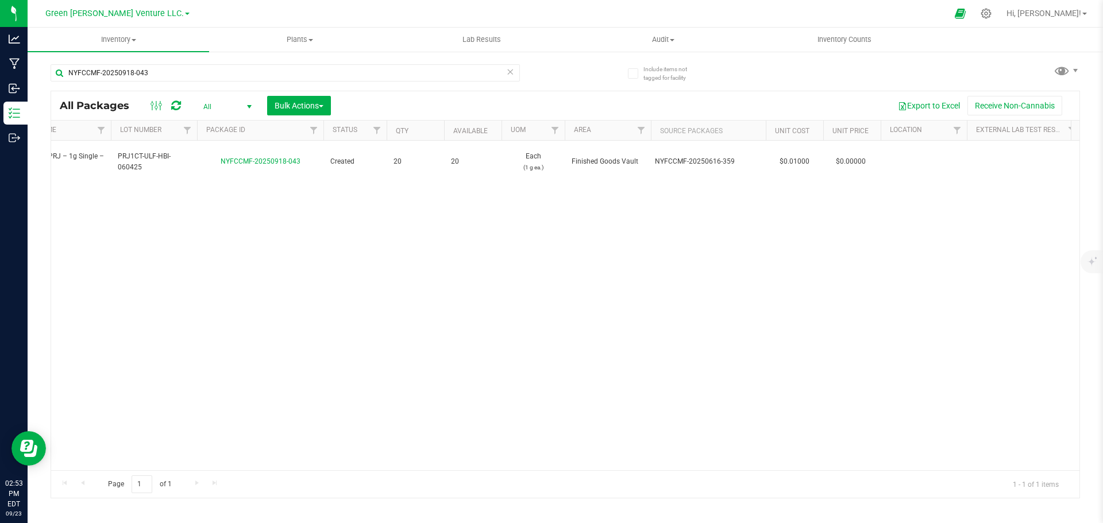
scroll to position [0, 0]
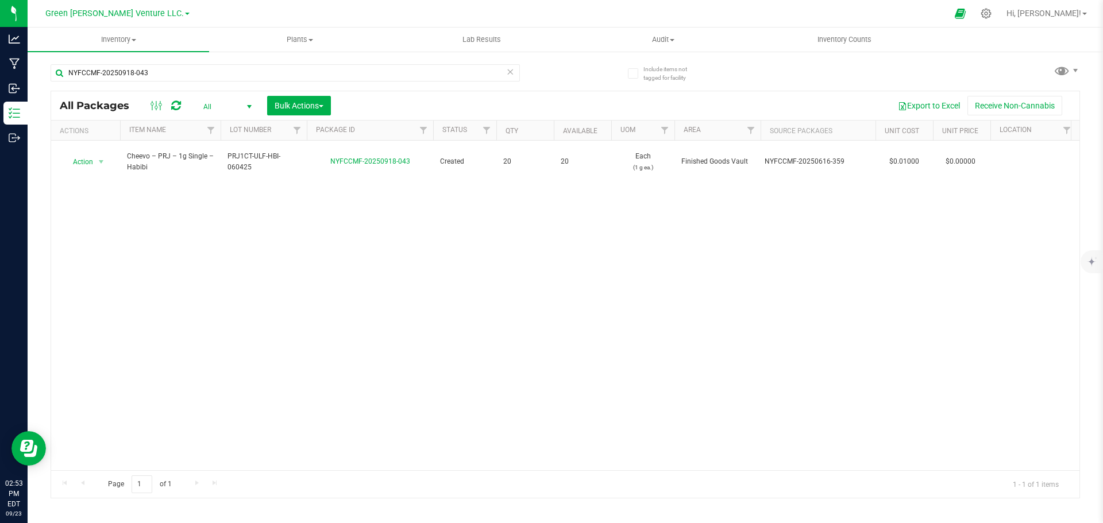
drag, startPoint x: 842, startPoint y: 205, endPoint x: 398, endPoint y: 193, distance: 444.3
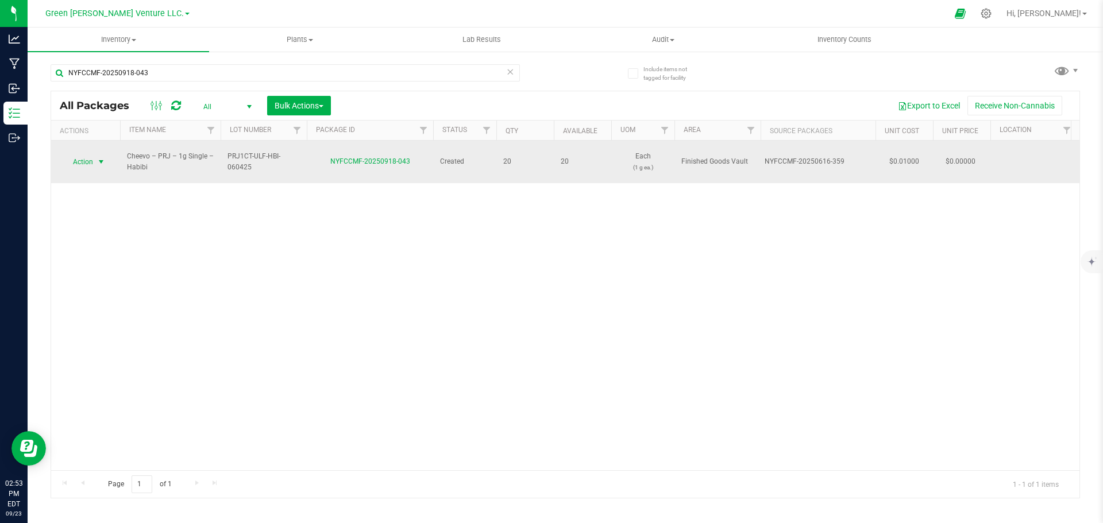
click at [101, 157] on span "select" at bounding box center [101, 161] width 9 height 9
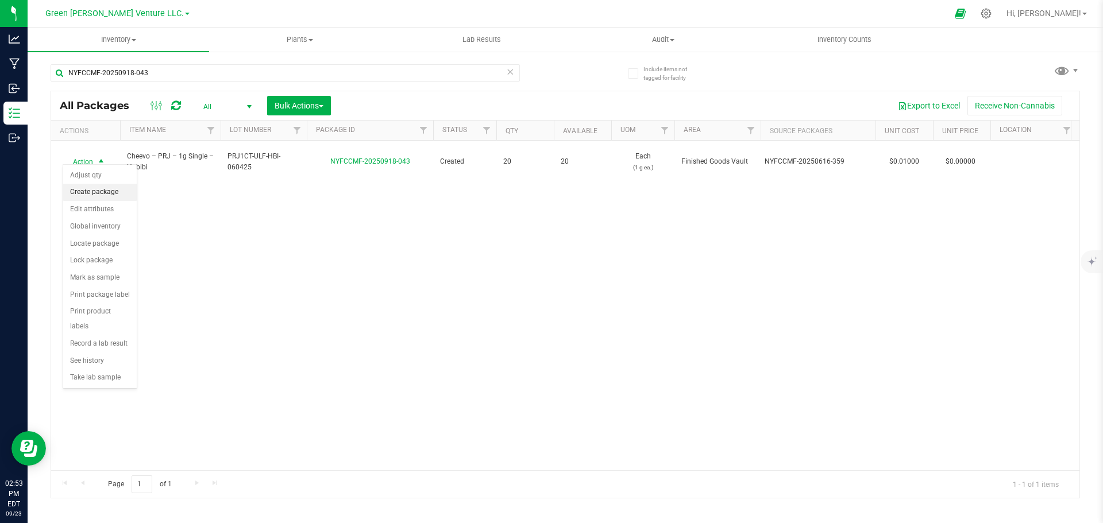
click at [121, 189] on li "Create package" at bounding box center [100, 192] width 74 height 17
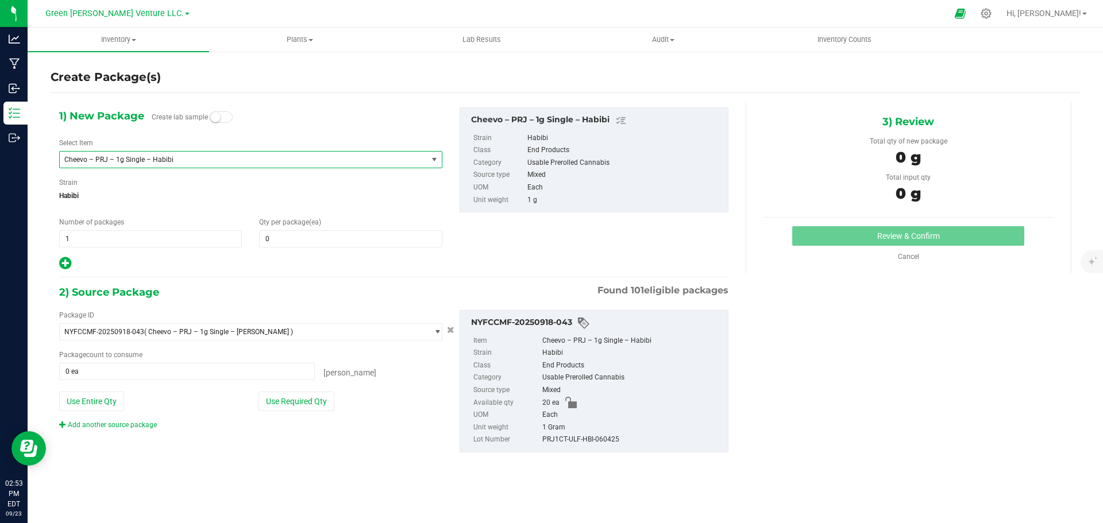
click at [413, 153] on span "Cheevo – PRJ – 1g Single – Habibi" at bounding box center [244, 160] width 368 height 16
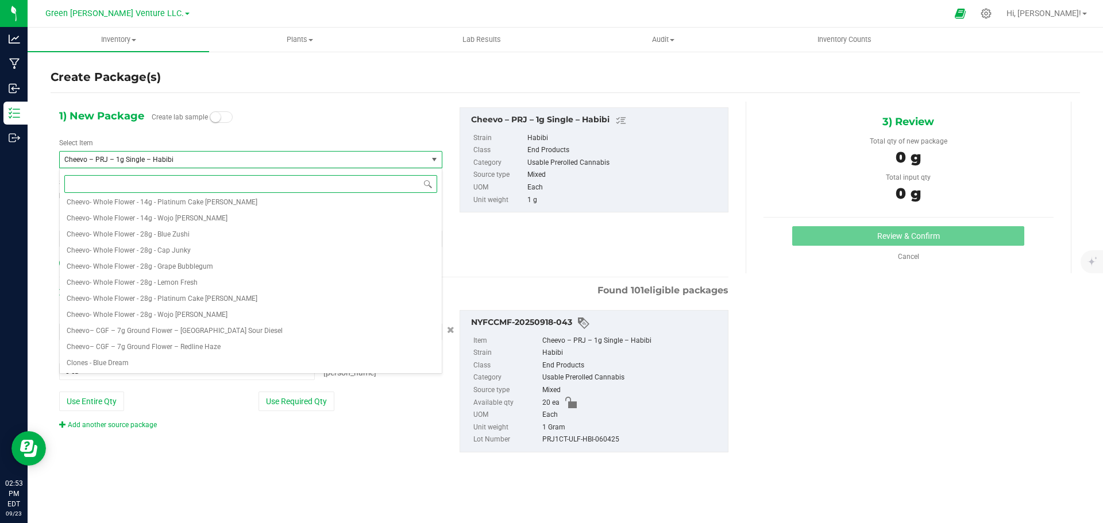
scroll to position [2692, 0]
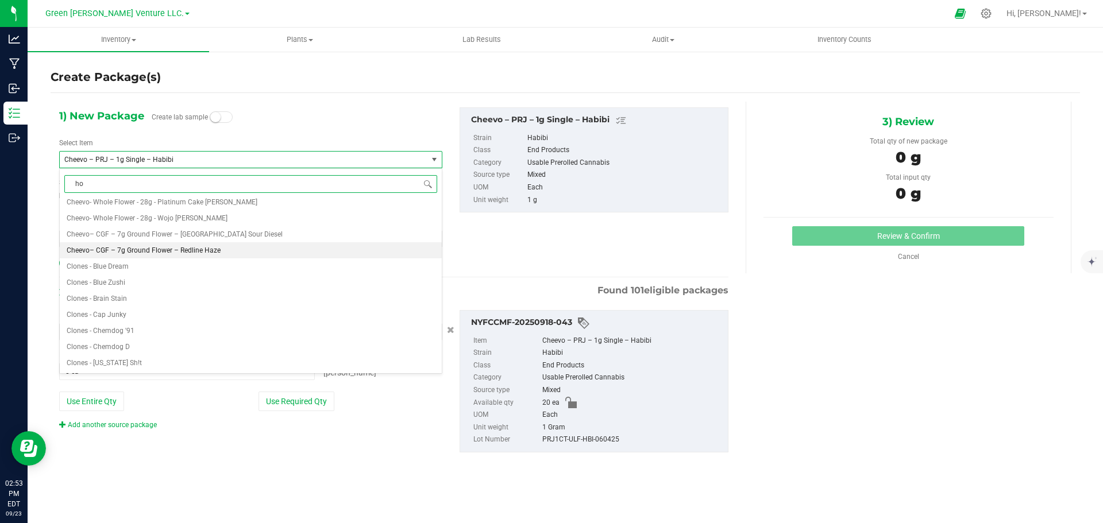
type input "hoo"
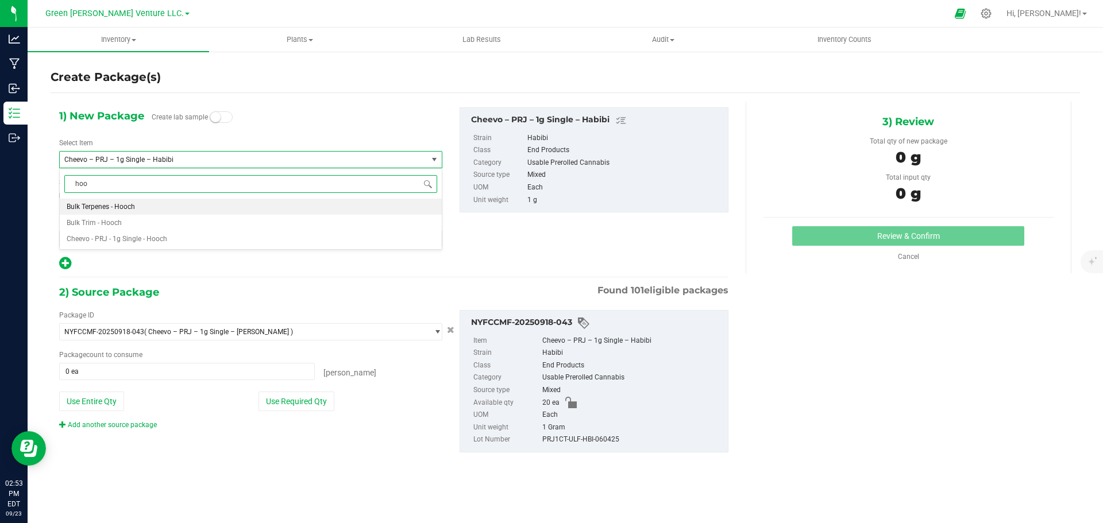
scroll to position [0, 0]
click at [157, 237] on span "Cheevo - PRJ - 1g Single - Hooch" at bounding box center [117, 239] width 101 height 8
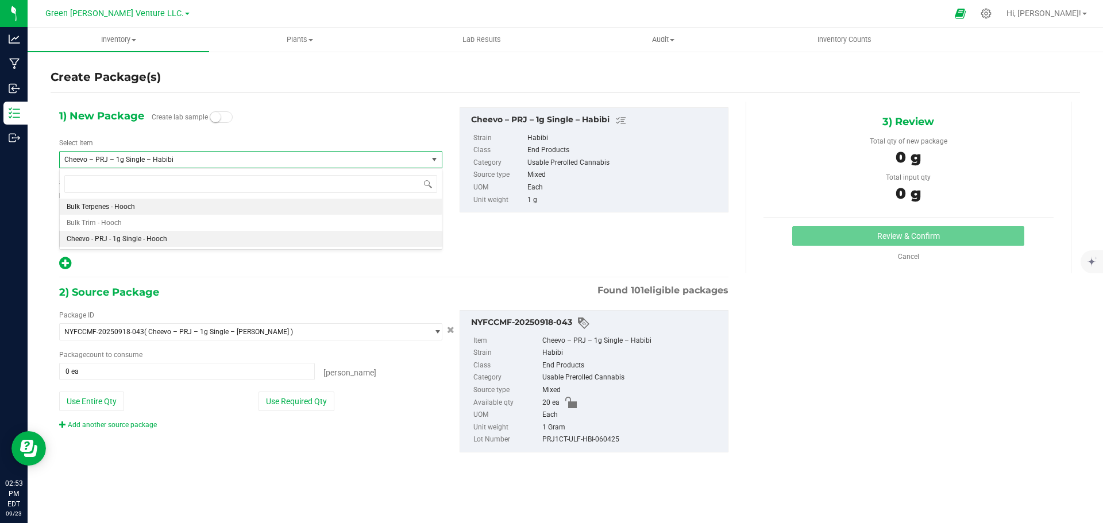
type input "0"
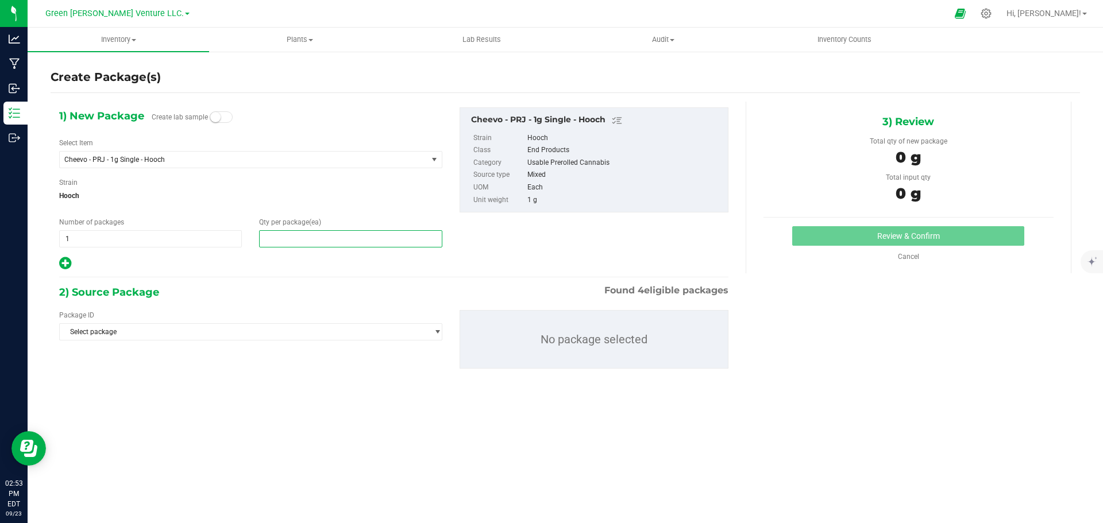
click at [282, 232] on span at bounding box center [350, 238] width 183 height 17
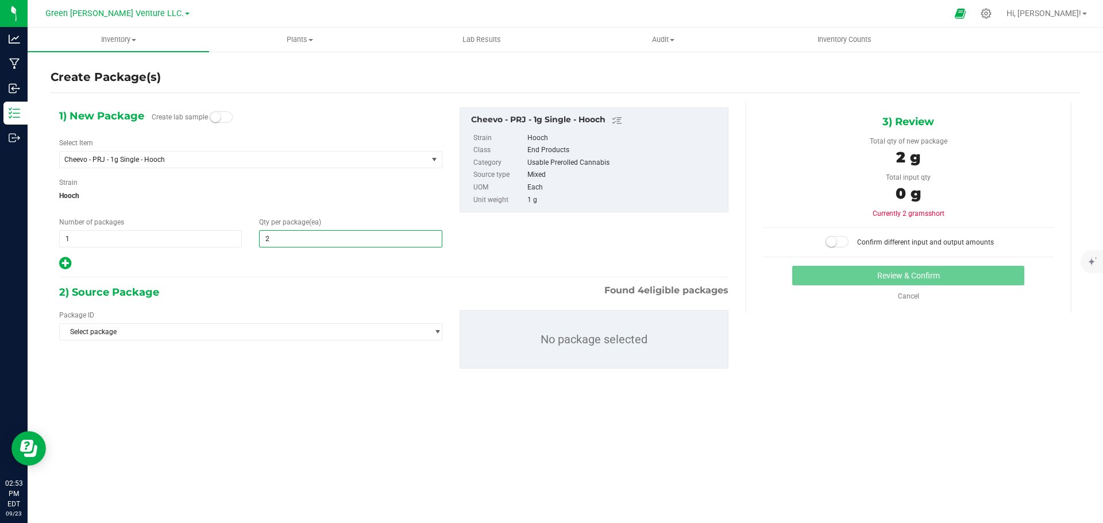
type input "20"
click at [169, 328] on span "Select package" at bounding box center [244, 332] width 368 height 16
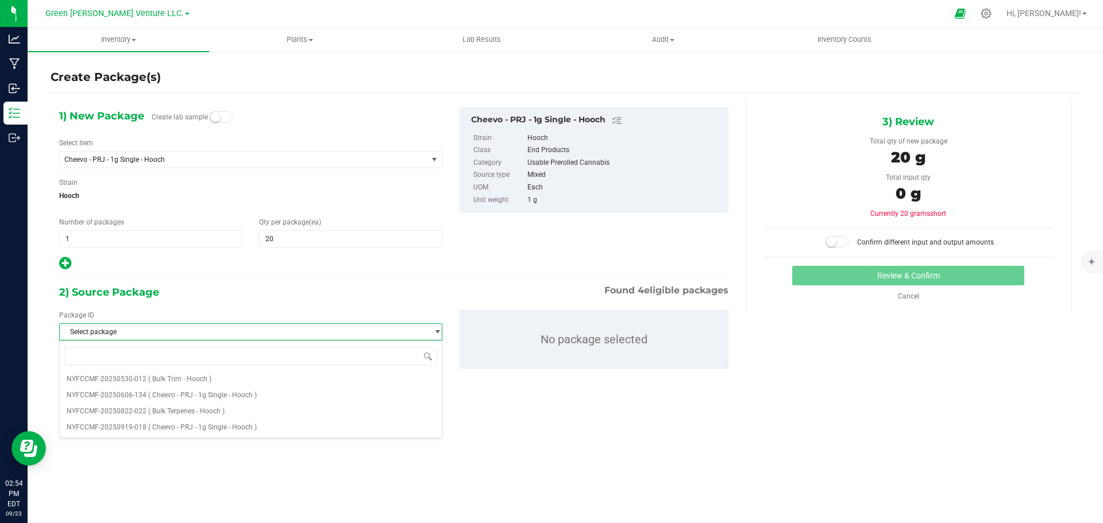
click at [216, 291] on div "2) Source Package Found 4 eligible packages" at bounding box center [393, 292] width 669 height 17
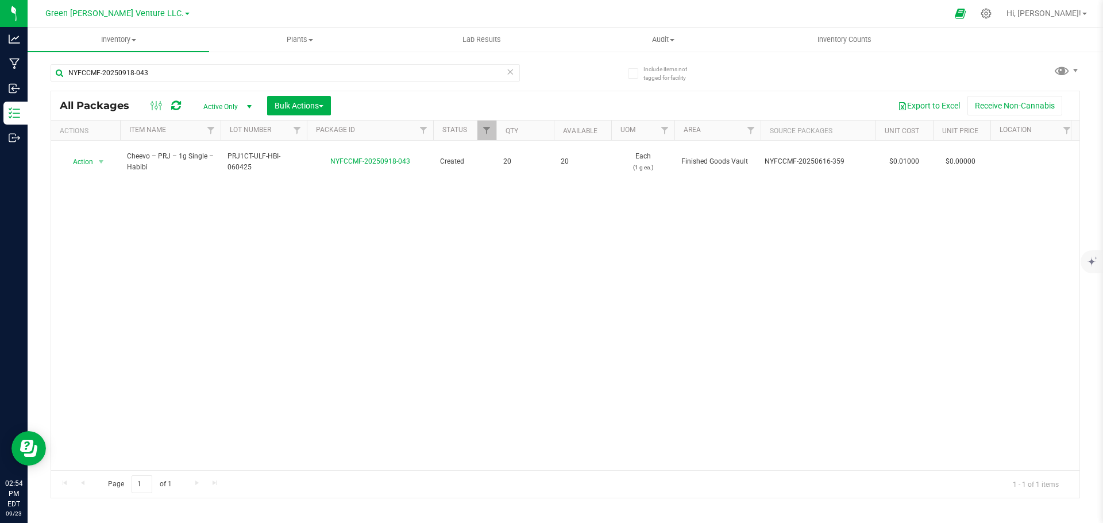
click at [215, 194] on div "Action Action Adjust qty Create package Edit attributes Global inventory Locate…" at bounding box center [565, 306] width 1029 height 330
click at [276, 106] on span "Bulk Actions" at bounding box center [299, 105] width 49 height 9
click at [492, 348] on div "Action Action Adjust qty Create package Edit attributes Global inventory Locate…" at bounding box center [565, 306] width 1029 height 330
click at [386, 85] on div "NYFCCMF-20250918-043" at bounding box center [285, 77] width 469 height 26
click at [321, 105] on span "button" at bounding box center [321, 106] width 5 height 2
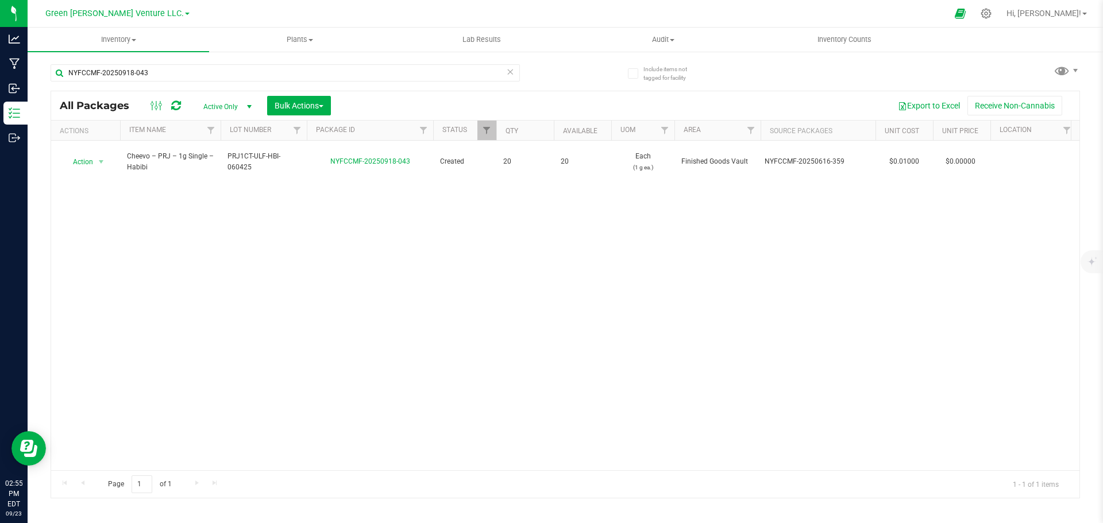
click at [406, 283] on div "Action Action Adjust qty Create package Edit attributes Global inventory Locate…" at bounding box center [565, 306] width 1029 height 330
click at [159, 74] on input "NYFCCMF-20250918-043" at bounding box center [285, 72] width 469 height 17
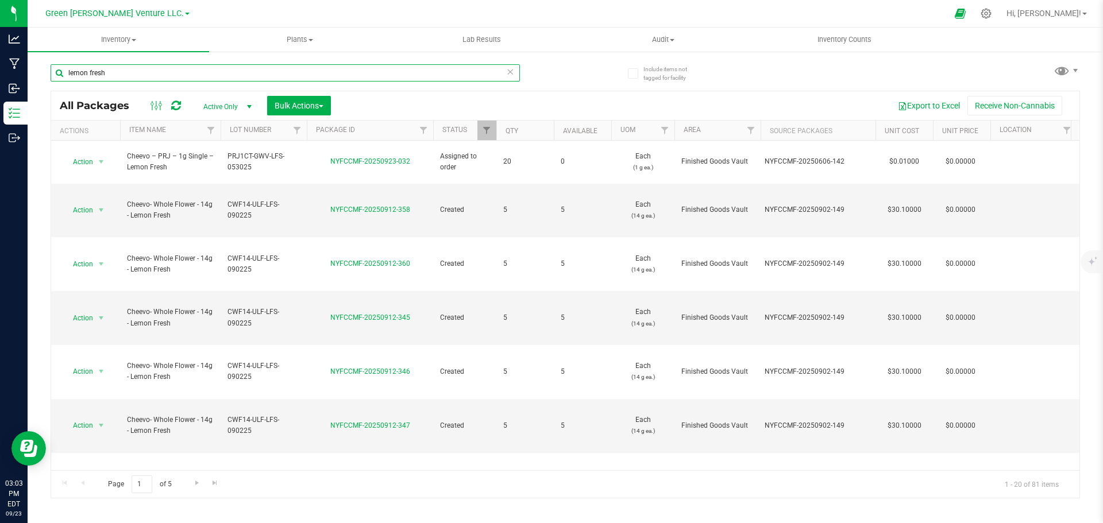
click at [494, 133] on div at bounding box center [496, 131] width 5 height 20
type input "lemon fresh"
click at [492, 132] on link "Filter" at bounding box center [487, 131] width 19 height 20
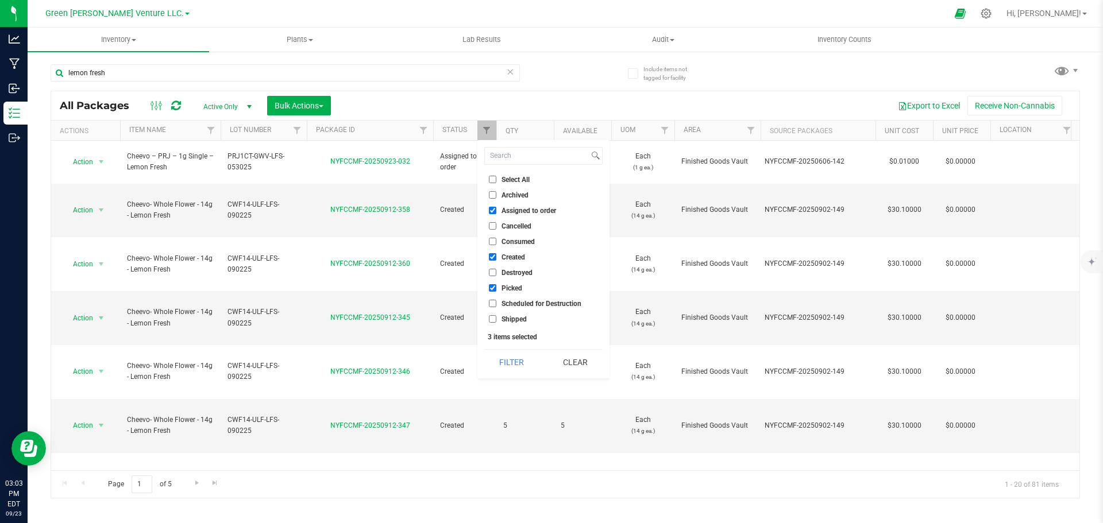
click at [494, 179] on input "Select All" at bounding box center [492, 179] width 7 height 7
checkbox input "true"
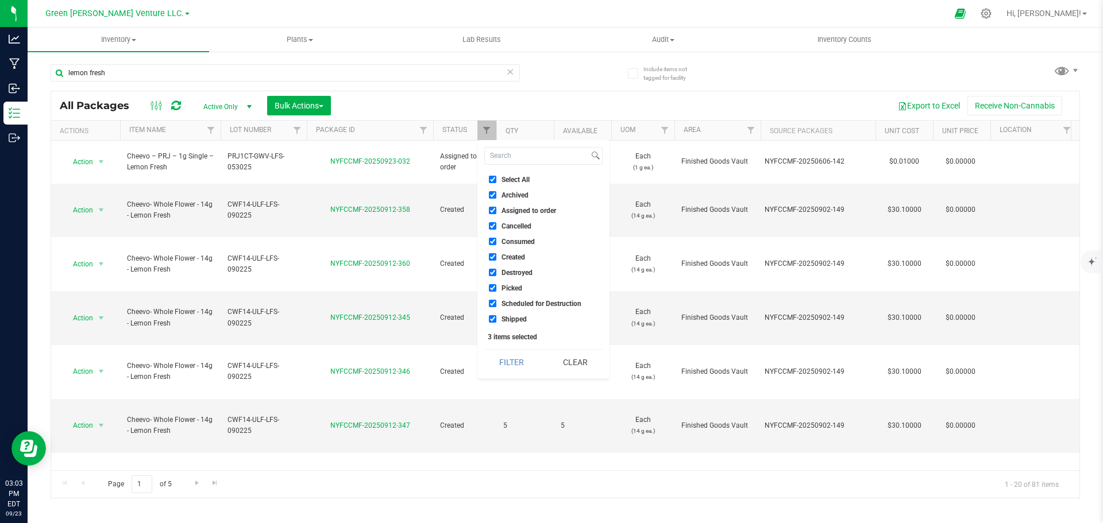
checkbox input "true"
click at [518, 365] on button "Filter" at bounding box center [511, 362] width 55 height 25
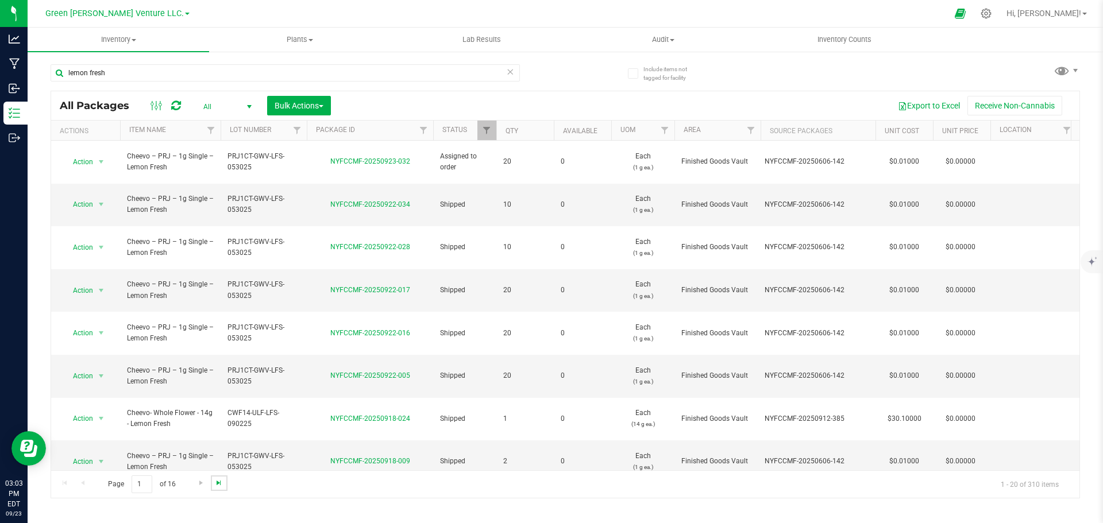
click at [219, 486] on span "Go to the last page" at bounding box center [218, 483] width 9 height 9
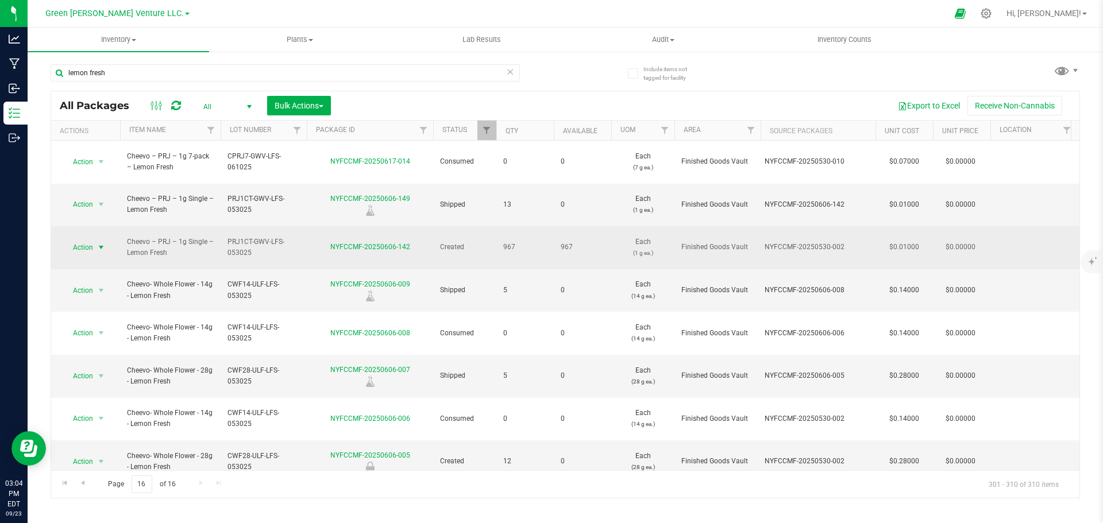
click at [92, 240] on span "Action" at bounding box center [78, 248] width 31 height 16
click at [107, 240] on span "select" at bounding box center [101, 248] width 14 height 16
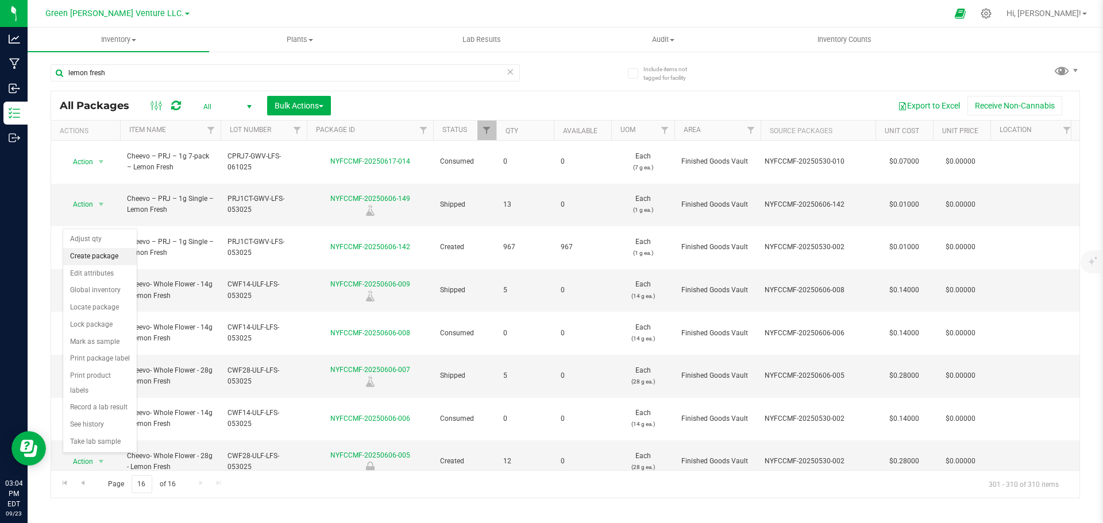
click at [108, 259] on li "Create package" at bounding box center [100, 256] width 74 height 17
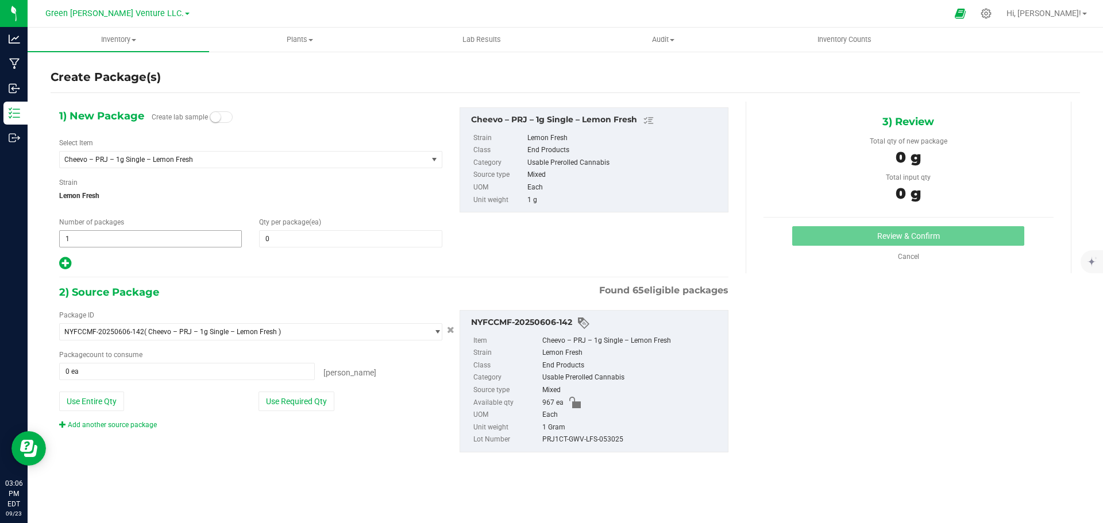
click at [84, 237] on span "1 1" at bounding box center [150, 238] width 183 height 17
type input "49"
click at [68, 263] on icon at bounding box center [65, 263] width 12 height 14
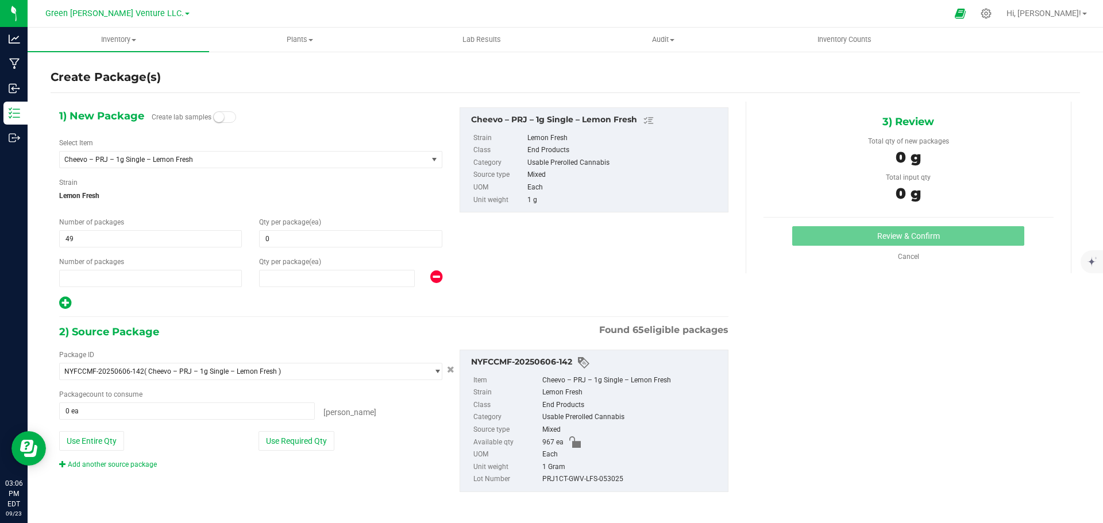
type input "0"
type input "1"
type input "0"
click at [290, 281] on span at bounding box center [337, 278] width 156 height 17
type input "3"
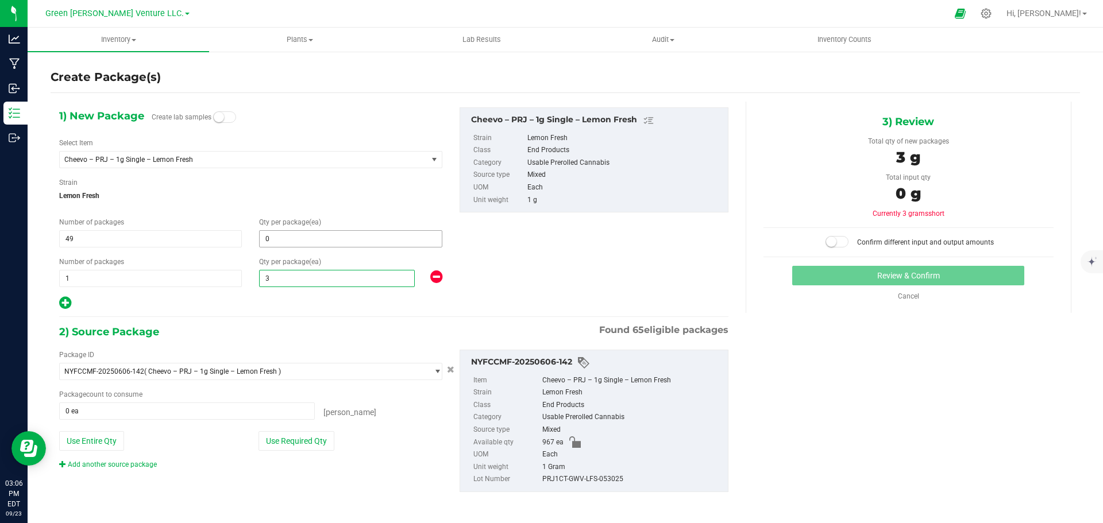
type input "3"
click at [275, 234] on span at bounding box center [350, 238] width 183 height 17
type input "20"
click at [310, 438] on button "Use Required Qty" at bounding box center [297, 442] width 76 height 20
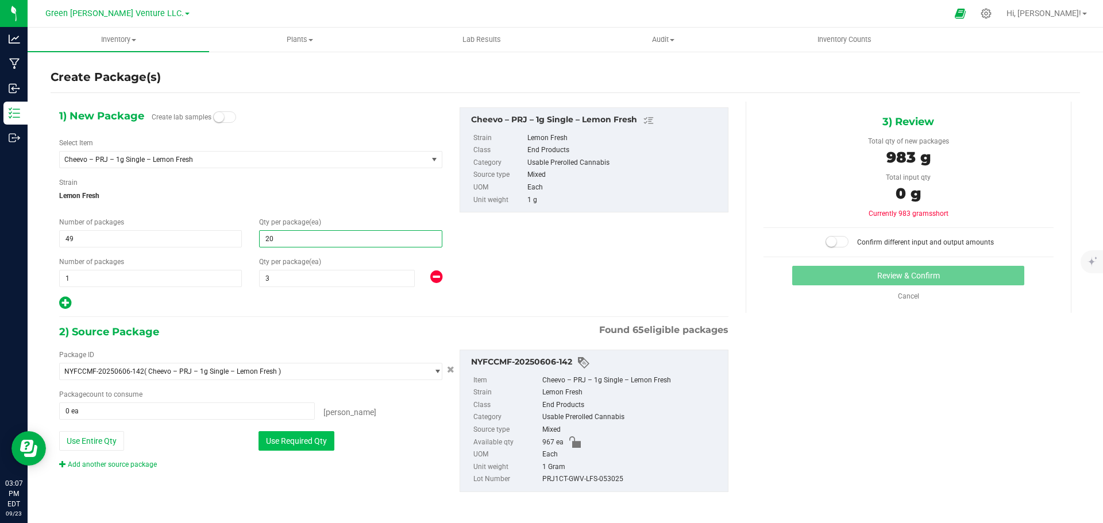
type input "967 ea"
click at [828, 240] on small at bounding box center [831, 242] width 10 height 10
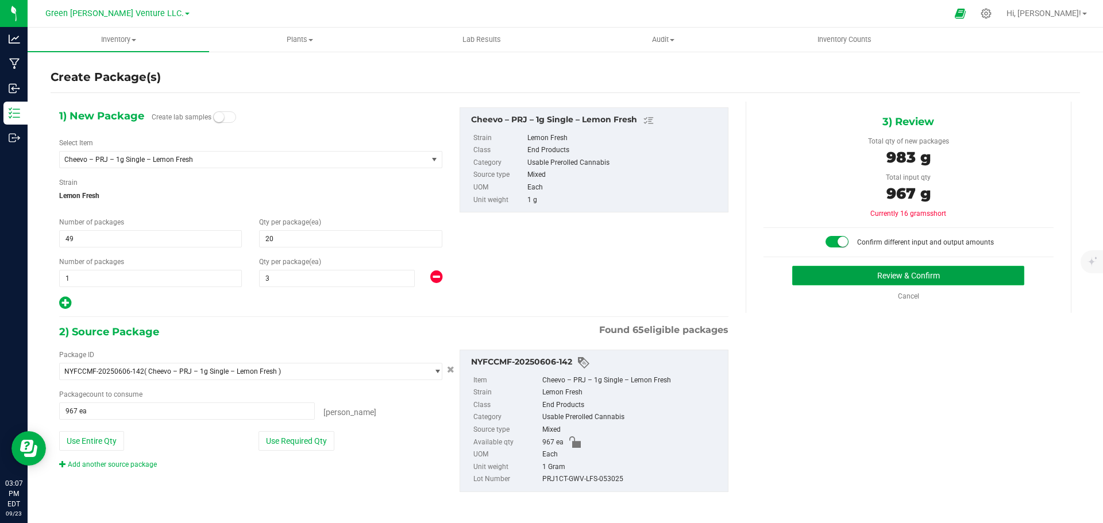
click at [842, 276] on button "Review & Confirm" at bounding box center [908, 276] width 232 height 20
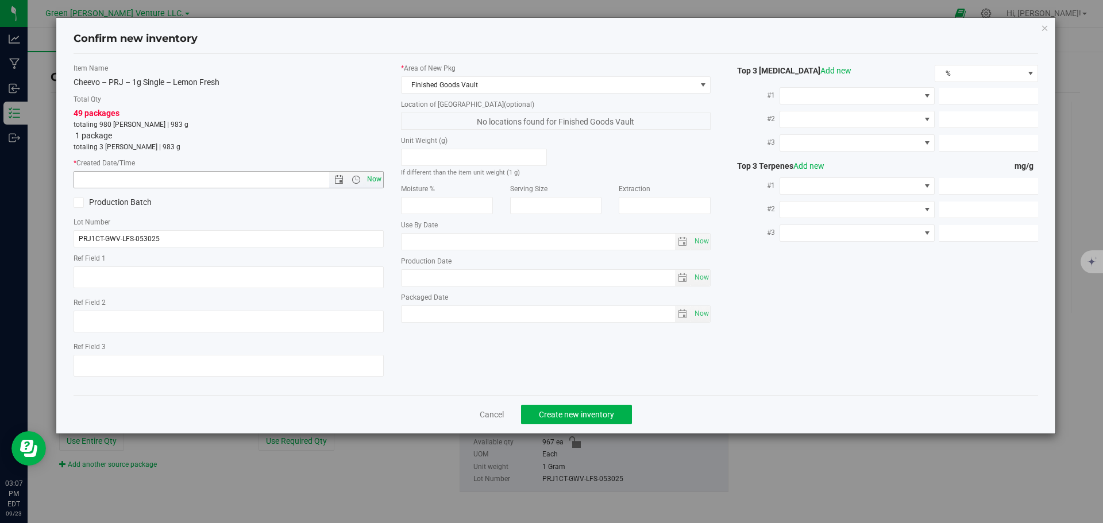
click at [373, 182] on span "Now" at bounding box center [374, 179] width 20 height 17
type input "[DATE] 3:07 PM"
click at [598, 415] on span "Create new inventory" at bounding box center [576, 414] width 75 height 9
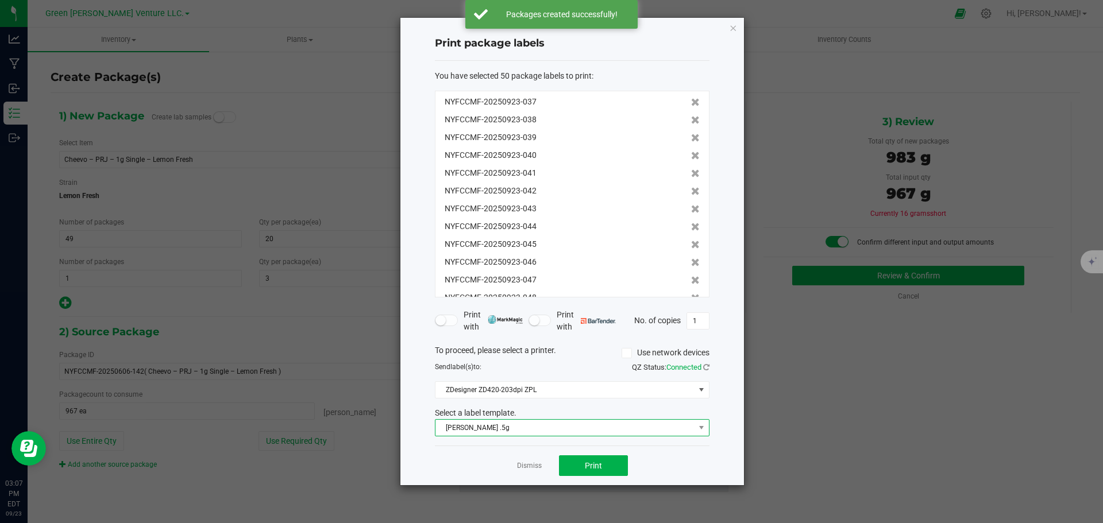
click at [544, 428] on span "[PERSON_NAME] .5g" at bounding box center [565, 428] width 259 height 16
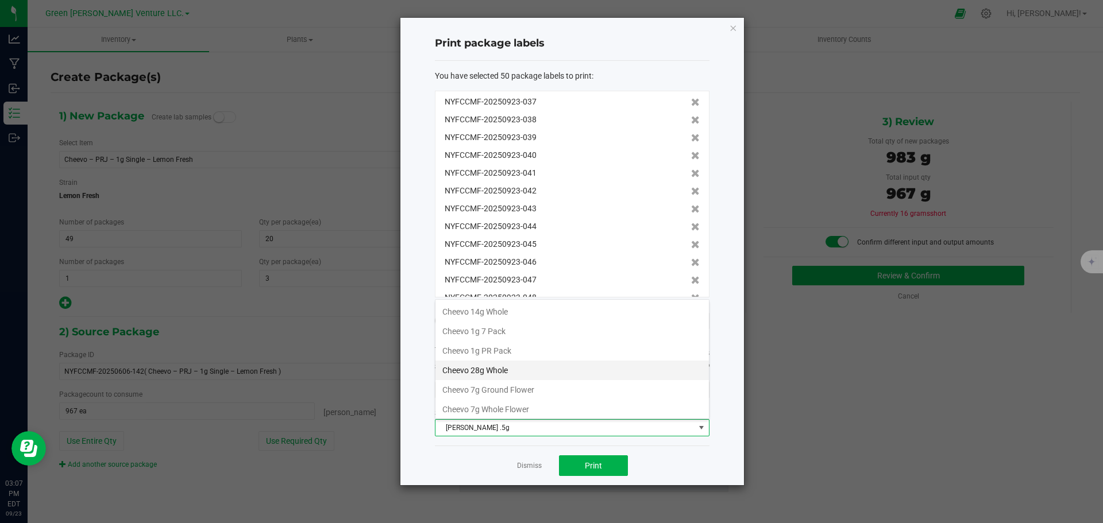
scroll to position [57, 0]
click at [489, 371] on li "Cheevo Inventory Label" at bounding box center [573, 372] width 274 height 20
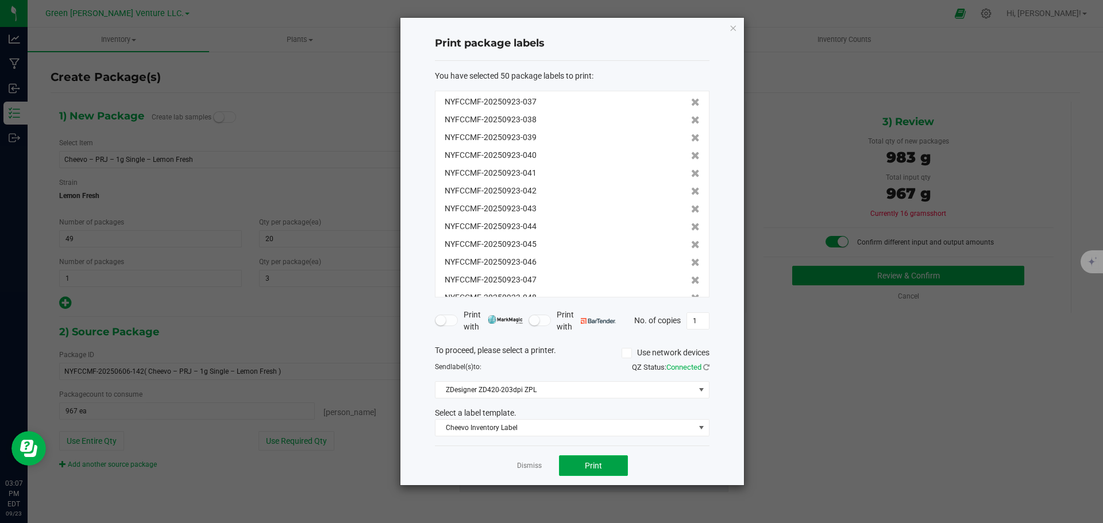
click at [573, 465] on button "Print" at bounding box center [593, 466] width 69 height 21
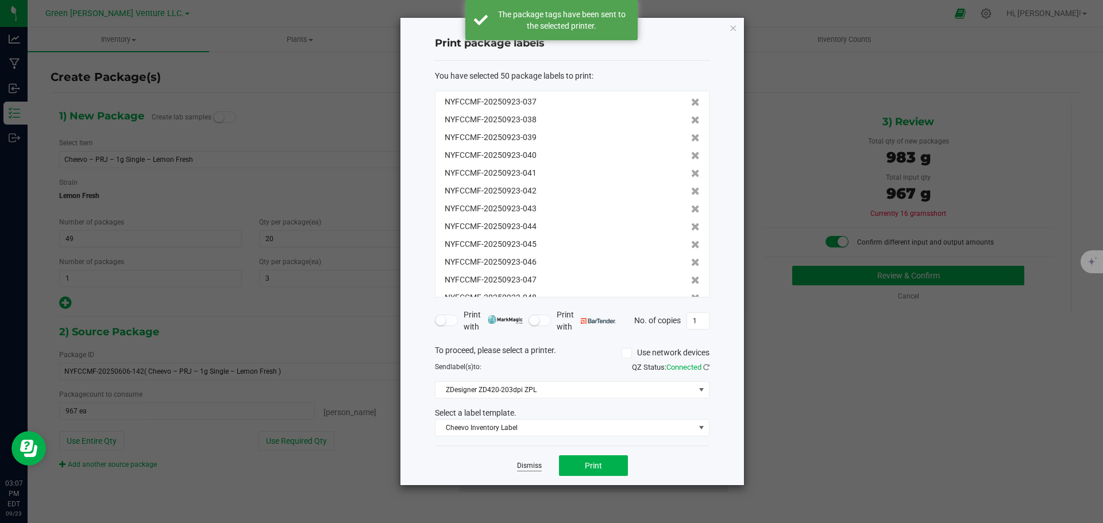
click at [528, 463] on link "Dismiss" at bounding box center [529, 466] width 25 height 10
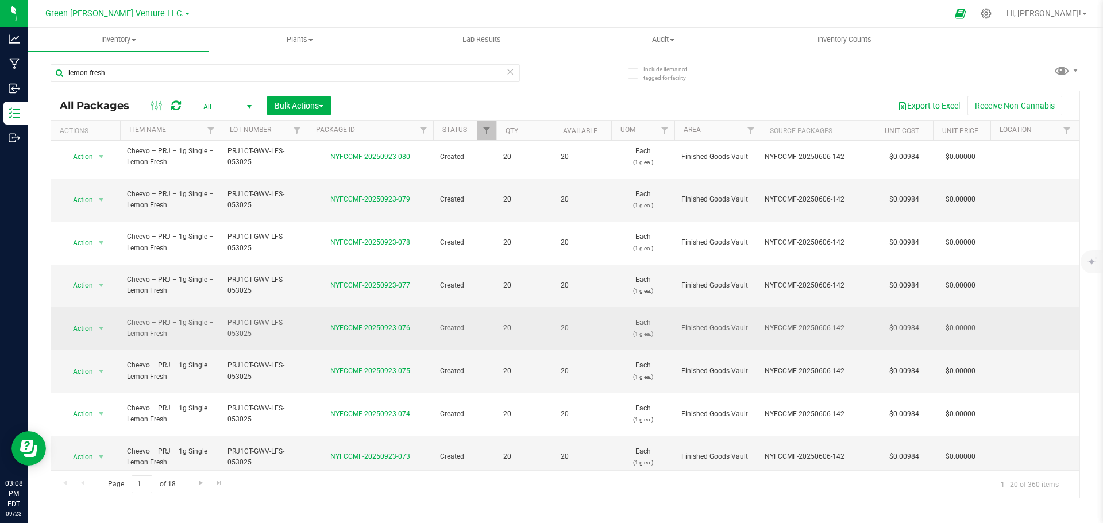
scroll to position [315, 0]
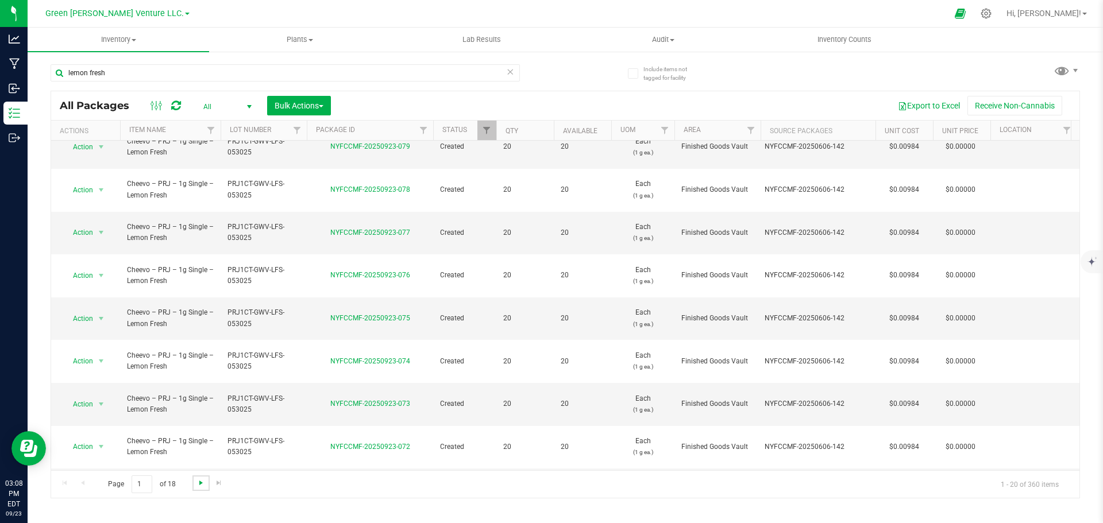
click at [200, 483] on span "Go to the next page" at bounding box center [201, 483] width 9 height 9
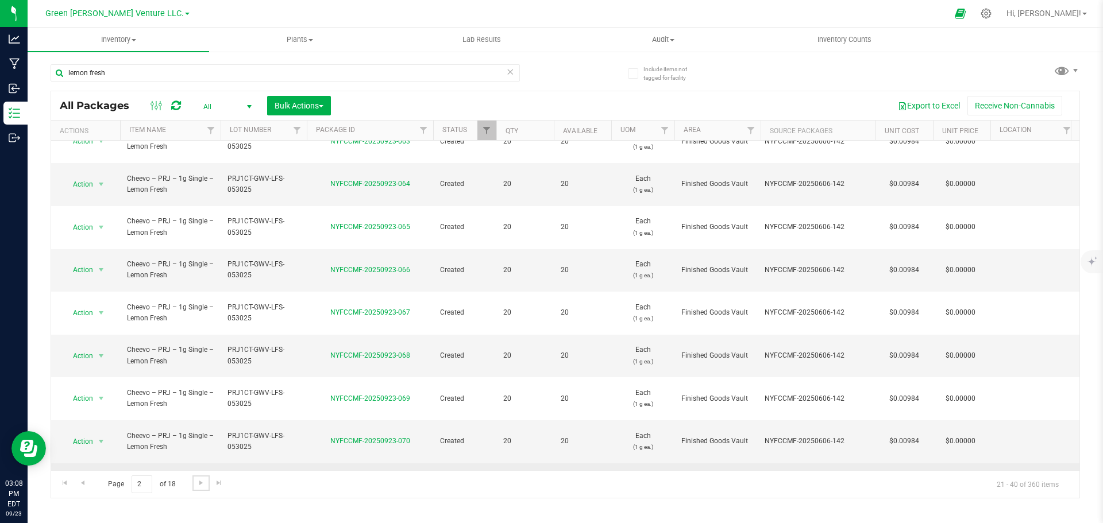
scroll to position [315, 0]
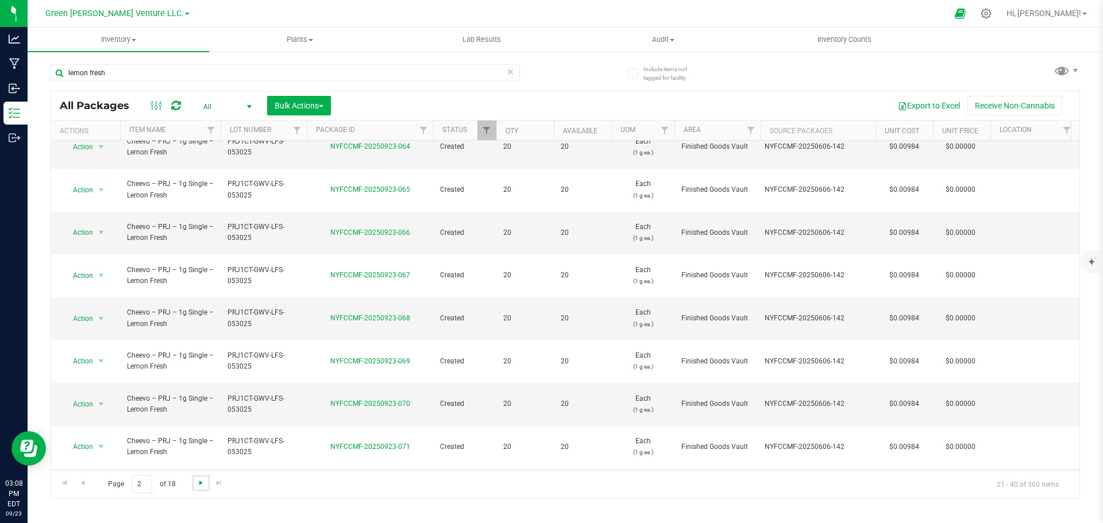
click at [199, 486] on span "Go to the next page" at bounding box center [201, 483] width 9 height 9
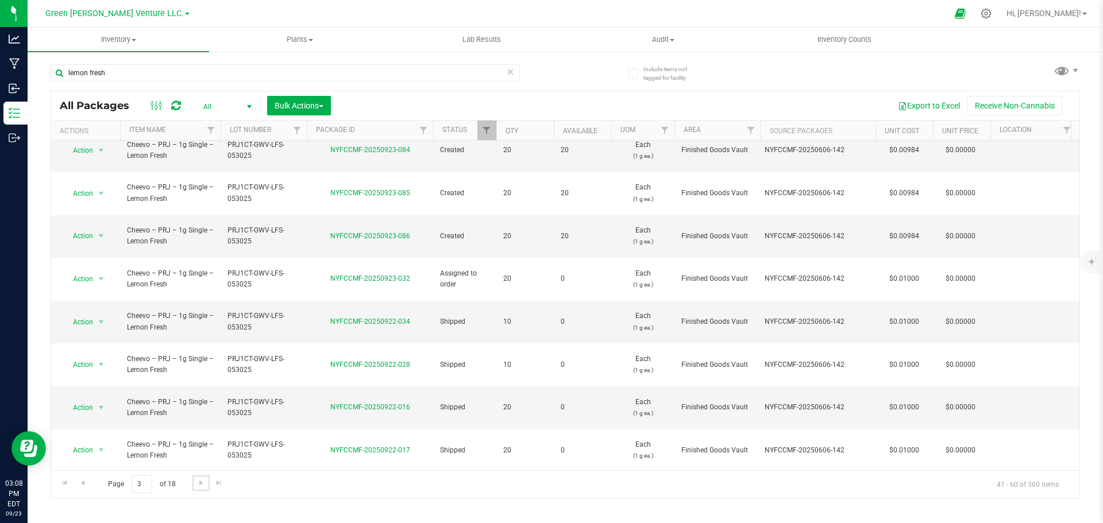
scroll to position [326, 0]
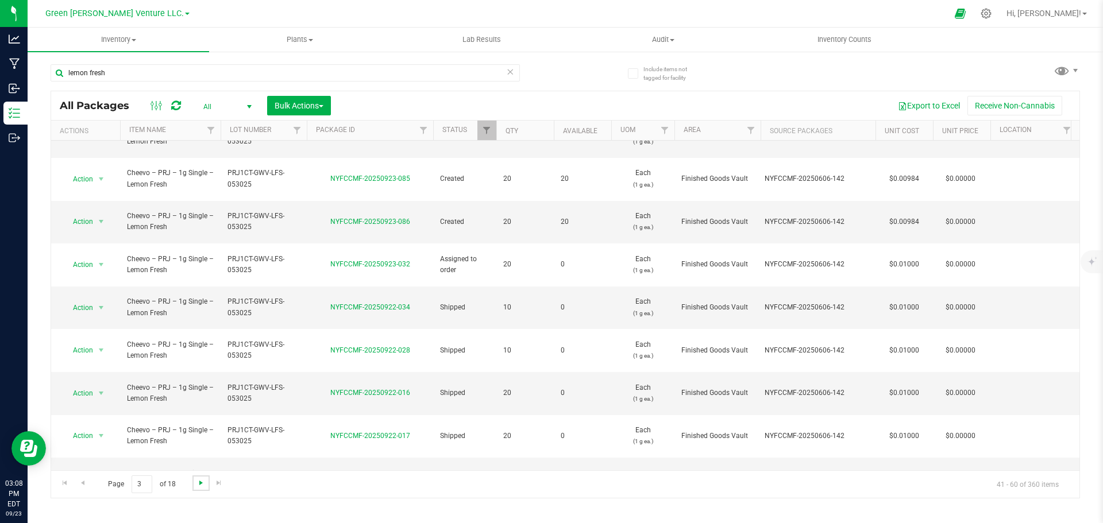
click at [198, 485] on span "Go to the next page" at bounding box center [201, 483] width 9 height 9
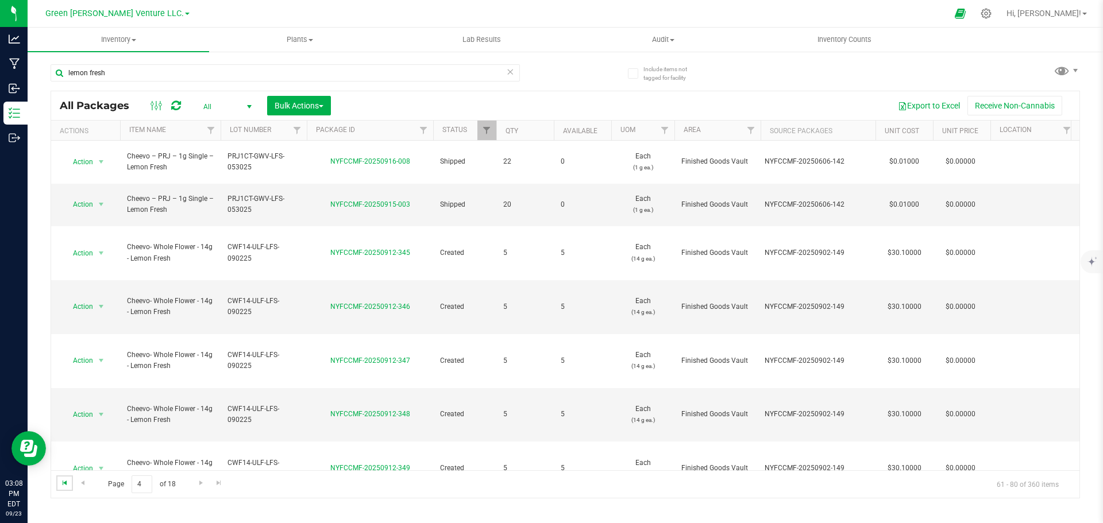
click at [63, 482] on span "Go to the first page" at bounding box center [64, 483] width 9 height 9
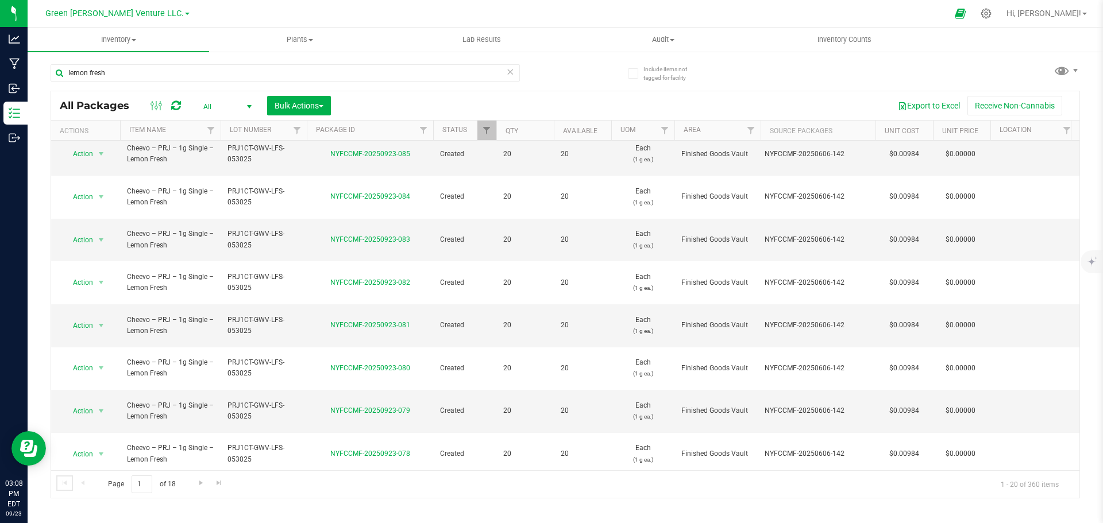
scroll to position [315, 0]
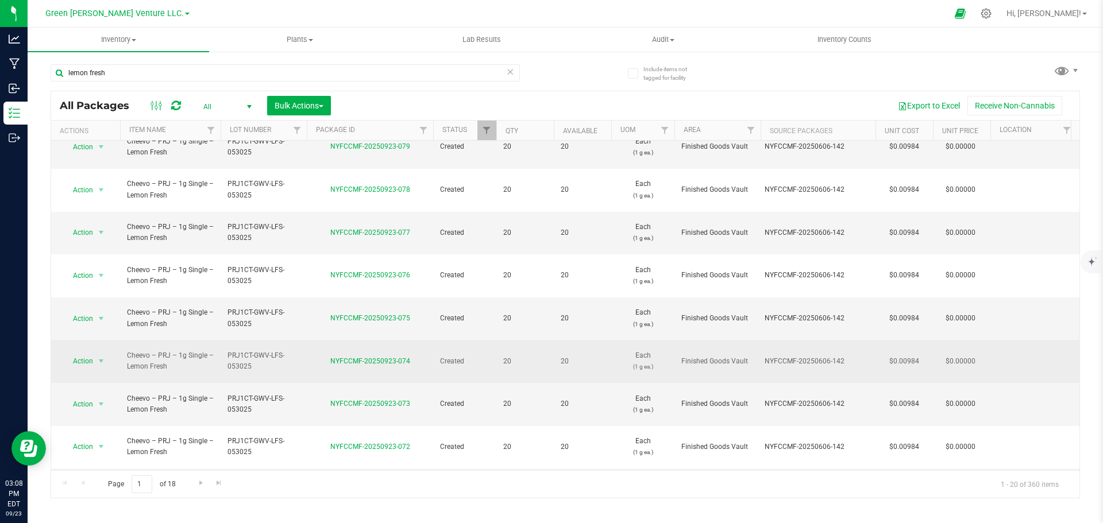
drag, startPoint x: 229, startPoint y: 215, endPoint x: 294, endPoint y: 233, distance: 67.3
click at [292, 351] on span "PRJ1CT-GWV-LFS-053025" at bounding box center [264, 362] width 72 height 22
drag, startPoint x: 221, startPoint y: 218, endPoint x: 321, endPoint y: 218, distance: 99.4
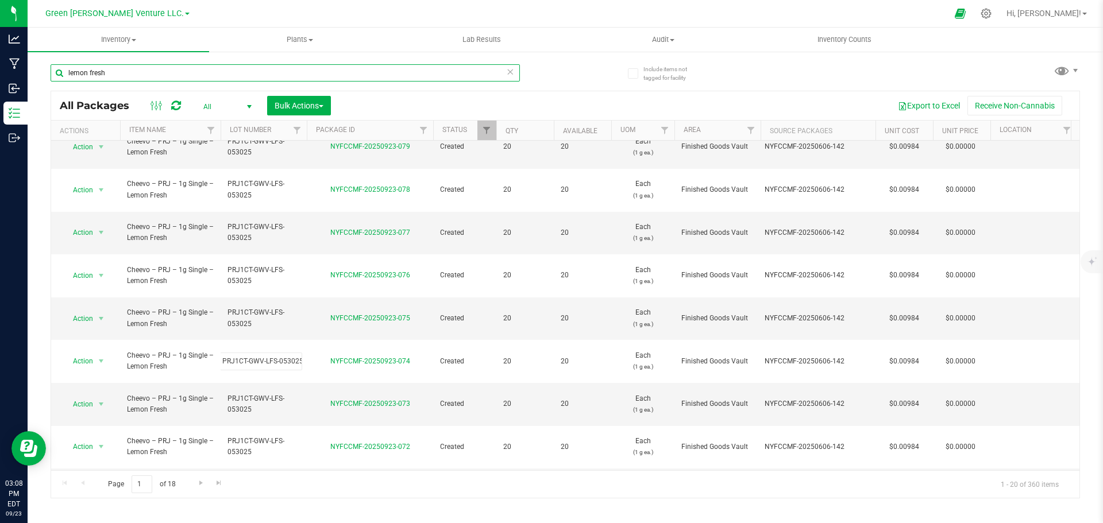
scroll to position [0, 0]
drag, startPoint x: 110, startPoint y: 67, endPoint x: 47, endPoint y: 70, distance: 63.9
click at [47, 70] on div "Include items not tagged for facility lemon fresh All Packages All Active Only …" at bounding box center [566, 226] width 1076 height 351
paste input "PRJ1CT-GWV-LFS-053025"
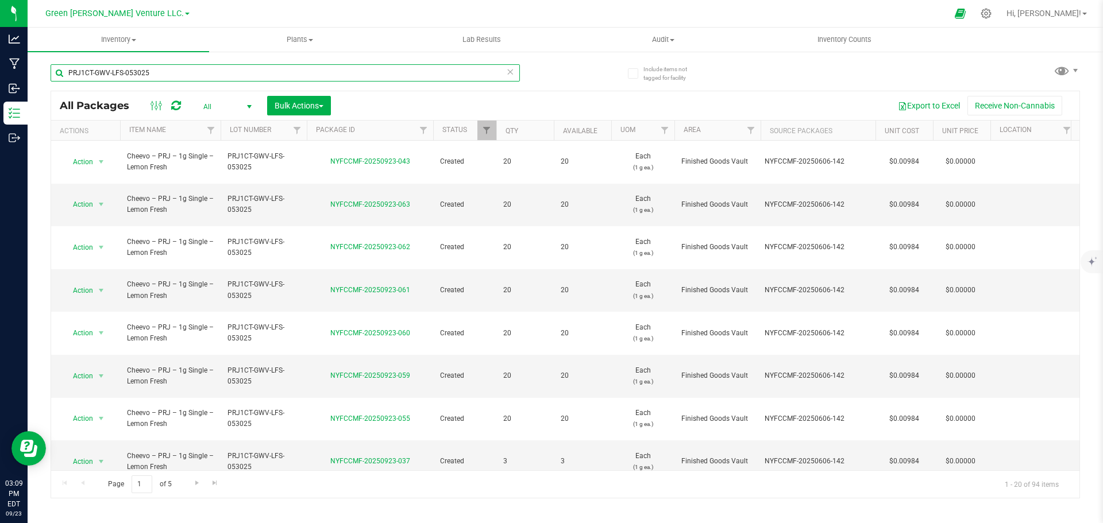
type input "PRJ1CT-GWV-LFS-053025"
drag, startPoint x: 161, startPoint y: 69, endPoint x: 44, endPoint y: 66, distance: 117.3
click at [44, 66] on div "Include items not tagged for facility PRJ1CT-GWV-LFS-053025 All Packages All Ac…" at bounding box center [566, 226] width 1076 height 351
click at [98, 76] on input "text" at bounding box center [285, 72] width 469 height 17
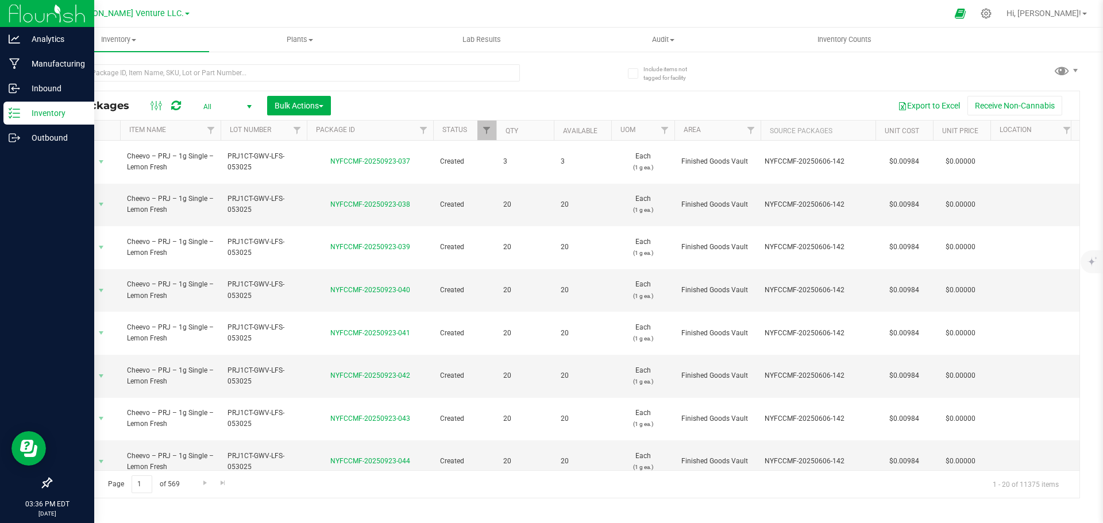
click at [49, 112] on p "Inventory" at bounding box center [54, 113] width 69 height 14
click at [47, 111] on p "Inventory" at bounding box center [54, 113] width 69 height 14
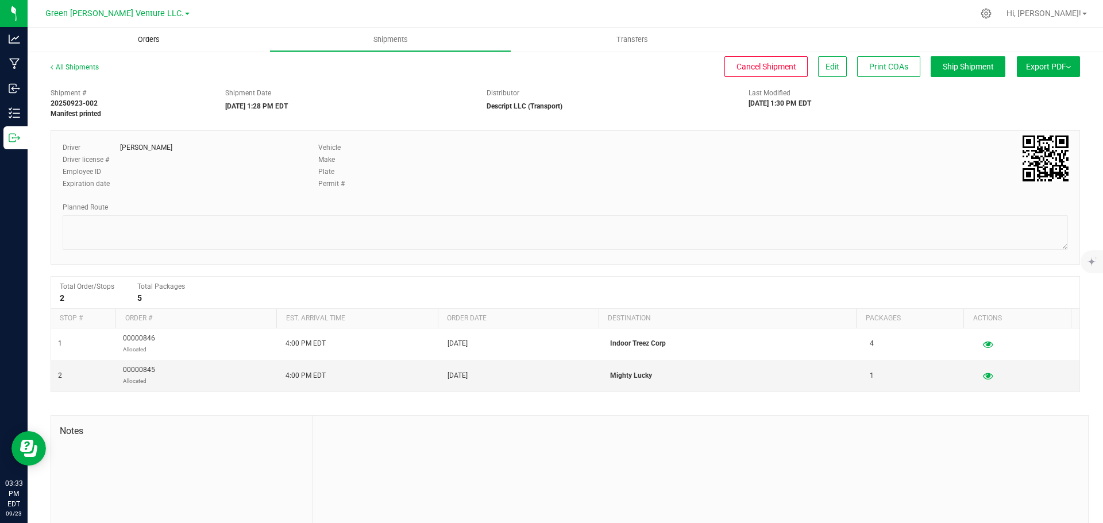
click at [153, 39] on span "Orders" at bounding box center [148, 39] width 53 height 10
